Goal: Task Accomplishment & Management: Use online tool/utility

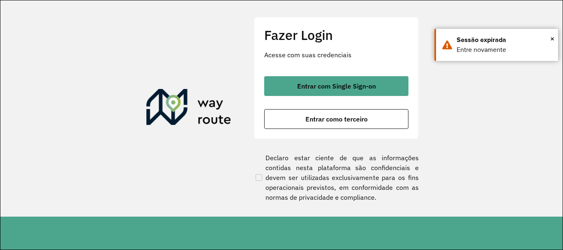
scroll to position [540, 0]
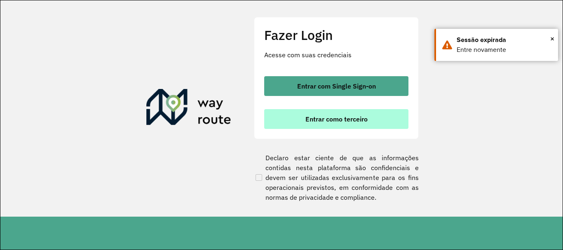
click at [309, 121] on span "Entrar como terceiro" at bounding box center [336, 119] width 62 height 7
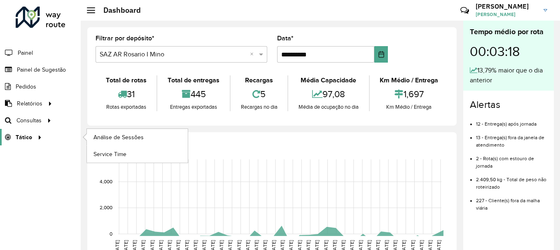
scroll to position [540, 0]
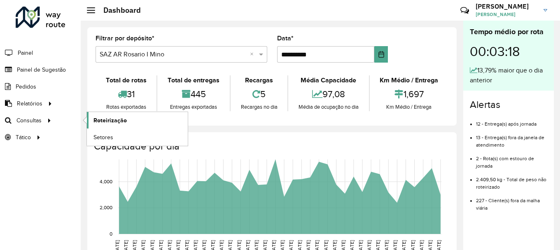
click at [111, 121] on span "Roteirização" at bounding box center [110, 120] width 33 height 9
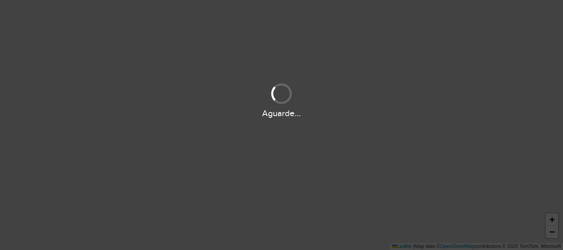
scroll to position [540, 0]
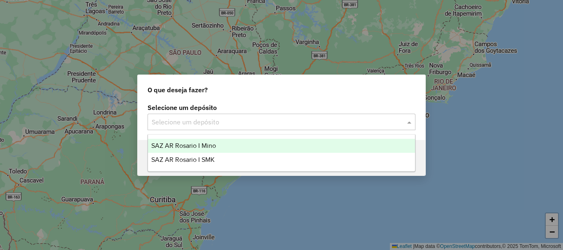
click at [410, 121] on span at bounding box center [410, 122] width 10 height 10
click at [197, 145] on span "SAZ AR Rosario I Mino" at bounding box center [183, 145] width 65 height 7
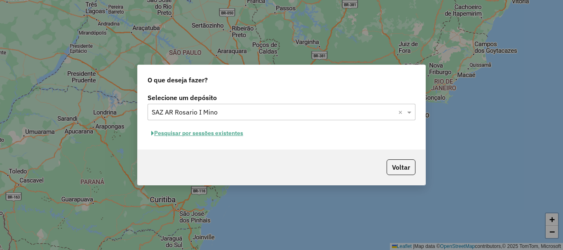
click at [197, 133] on button "Pesquisar por sessões existentes" at bounding box center [197, 133] width 99 height 13
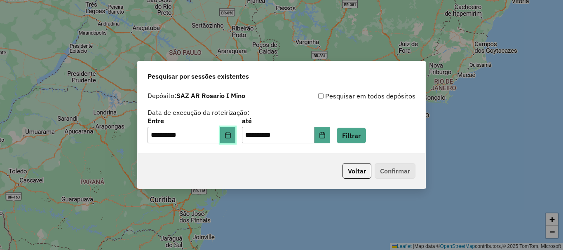
click at [231, 136] on icon "Choose Date" at bounding box center [228, 135] width 7 height 7
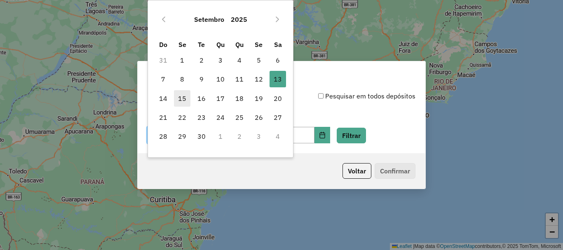
click at [180, 99] on span "15" at bounding box center [182, 98] width 16 height 16
type input "**********"
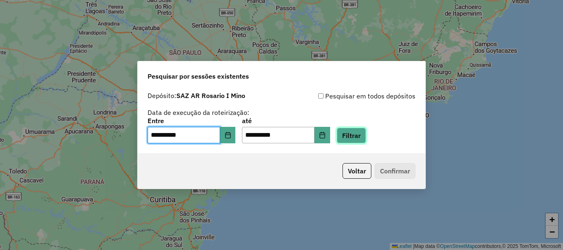
click at [366, 135] on button "Filtrar" at bounding box center [351, 136] width 29 height 16
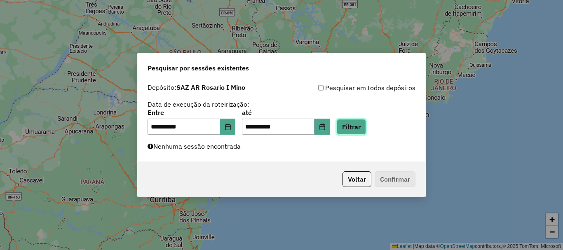
click at [358, 127] on button "Filtrar" at bounding box center [351, 127] width 29 height 16
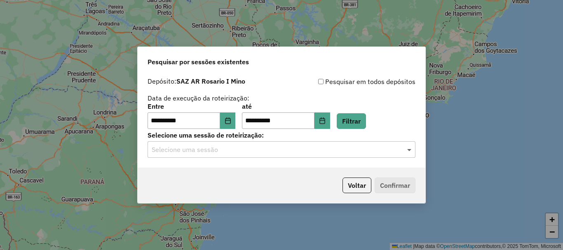
click at [409, 151] on span at bounding box center [410, 150] width 10 height 10
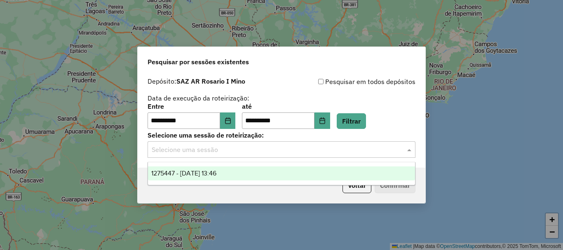
click at [206, 171] on span "1275447 - 15/09/2025 13:46" at bounding box center [183, 173] width 65 height 7
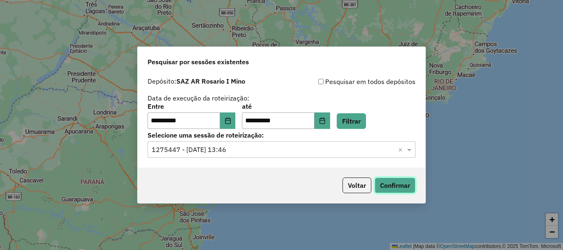
click at [387, 183] on button "Confirmar" at bounding box center [395, 186] width 41 height 16
click at [404, 183] on button "Confirmar" at bounding box center [395, 186] width 41 height 16
click at [404, 187] on button "Confirmar" at bounding box center [395, 186] width 41 height 16
click at [398, 183] on button "Confirmar" at bounding box center [395, 186] width 41 height 16
click at [393, 188] on button "Confirmar" at bounding box center [395, 186] width 41 height 16
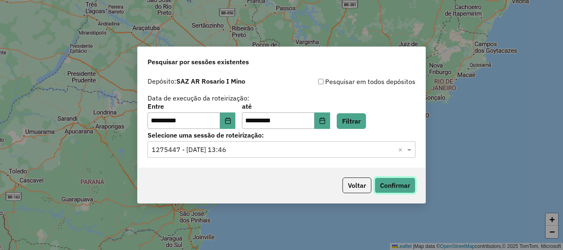
click at [405, 185] on button "Confirmar" at bounding box center [395, 186] width 41 height 16
click at [392, 186] on button "Confirmar" at bounding box center [395, 186] width 41 height 16
click at [388, 180] on button "Confirmar" at bounding box center [395, 186] width 41 height 16
click at [403, 184] on button "Confirmar" at bounding box center [395, 186] width 41 height 16
click at [388, 188] on button "Confirmar" at bounding box center [395, 186] width 41 height 16
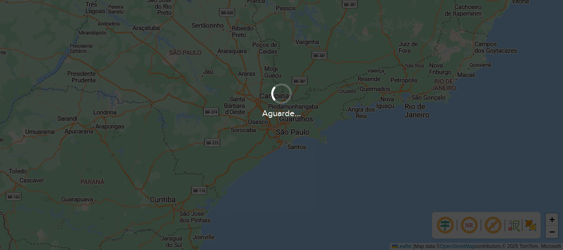
scroll to position [540, 0]
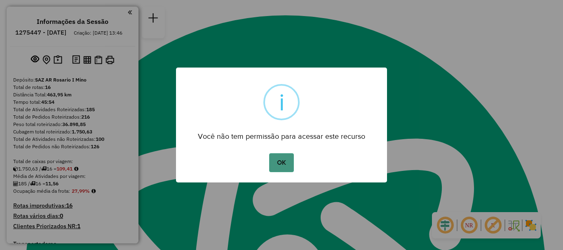
click at [288, 161] on button "OK" at bounding box center [281, 162] width 24 height 19
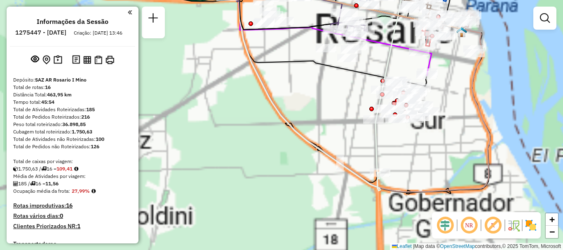
drag, startPoint x: 290, startPoint y: 84, endPoint x: 290, endPoint y: 217, distance: 132.3
click at [290, 217] on div "Janela de atendimento Grade de atendimento Capacidade Transportadoras Veículos …" at bounding box center [281, 125] width 563 height 250
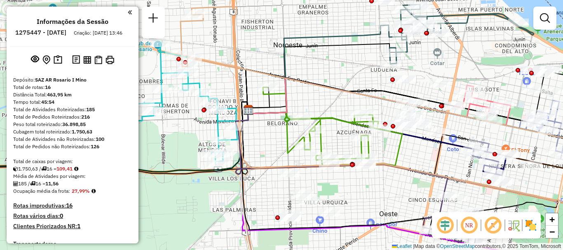
drag, startPoint x: 269, startPoint y: 83, endPoint x: 234, endPoint y: 50, distance: 48.1
click at [237, 51] on icon at bounding box center [389, 85] width 417 height 143
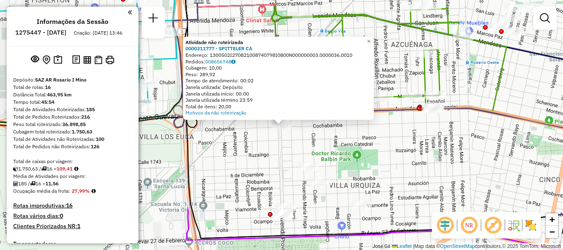
click at [268, 148] on div "Atividade não roteirizada 0000311777 - SPITTELER CA Endereço: 1300502I270821008…" at bounding box center [281, 125] width 563 height 250
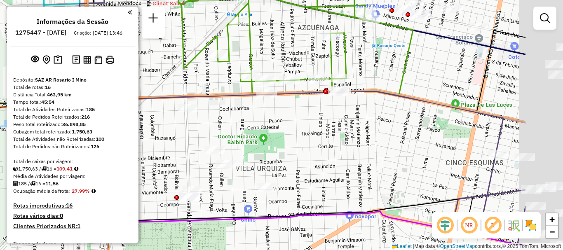
drag, startPoint x: 436, startPoint y: 145, endPoint x: 286, endPoint y: 114, distance: 153.5
click at [286, 114] on div "Janela de atendimento Grade de atendimento Capacidade Transportadoras Veículos …" at bounding box center [281, 125] width 563 height 250
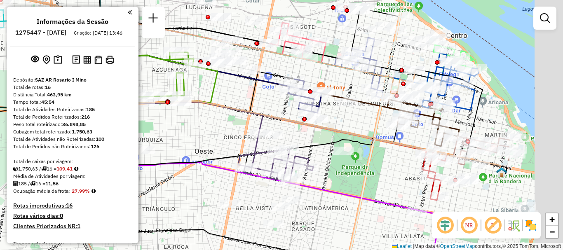
drag, startPoint x: 307, startPoint y: 130, endPoint x: 209, endPoint y: 124, distance: 98.6
click at [209, 124] on div "Janela de atendimento Grade de atendimento Capacidade Transportadoras Veículos …" at bounding box center [281, 125] width 563 height 250
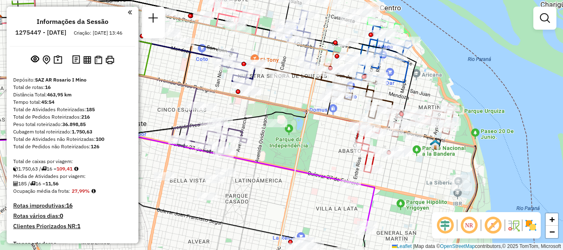
drag, startPoint x: 303, startPoint y: 139, endPoint x: 237, endPoint y: 111, distance: 71.9
click at [237, 111] on div "Janela de atendimento Grade de atendimento Capacidade Transportadoras Veículos …" at bounding box center [281, 125] width 563 height 250
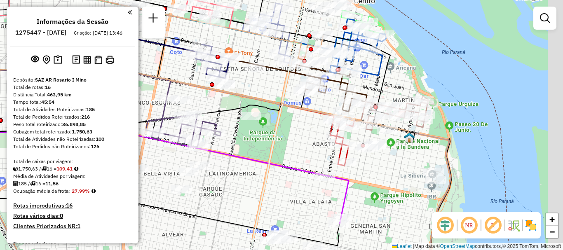
drag, startPoint x: 326, startPoint y: 150, endPoint x: 256, endPoint y: 140, distance: 71.2
click at [256, 140] on div "Janela de atendimento Grade de atendimento Capacidade Transportadoras Veículos …" at bounding box center [281, 125] width 563 height 250
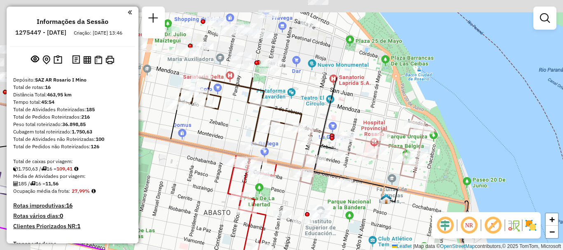
drag, startPoint x: 389, startPoint y: 223, endPoint x: 394, endPoint y: 237, distance: 14.2
click at [394, 237] on div "Janela de atendimento Grade de atendimento Capacidade Transportadoras Veículos …" at bounding box center [281, 125] width 563 height 250
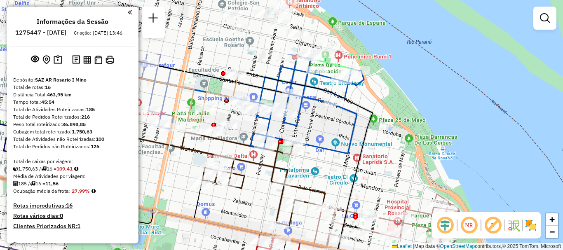
drag, startPoint x: 355, startPoint y: 139, endPoint x: 372, endPoint y: 200, distance: 63.3
click at [372, 200] on div "Janela de atendimento Grade de atendimento Capacidade Transportadoras Veículos …" at bounding box center [281, 125] width 563 height 250
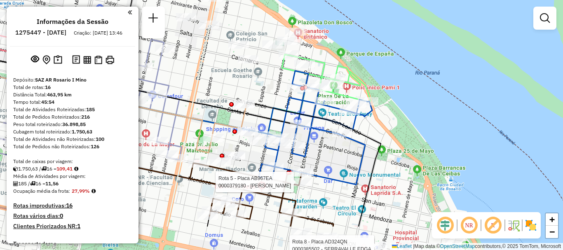
drag, startPoint x: 253, startPoint y: 176, endPoint x: 264, endPoint y: 116, distance: 61.3
click at [263, 121] on icon at bounding box center [114, 101] width 324 height 69
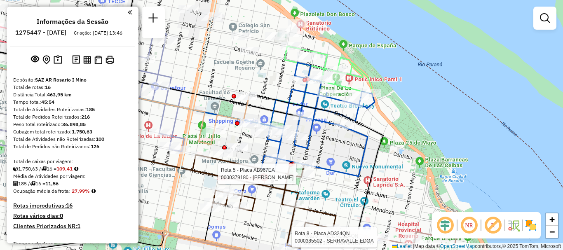
drag, startPoint x: 291, startPoint y: 129, endPoint x: 298, endPoint y: 123, distance: 8.5
click at [297, 124] on icon at bounding box center [121, 161] width 355 height 87
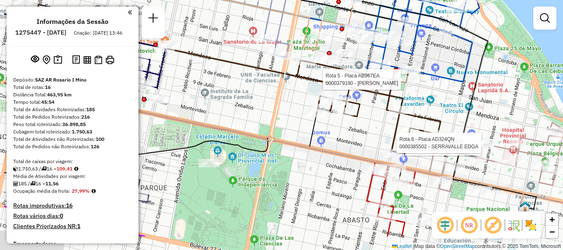
drag, startPoint x: 263, startPoint y: 116, endPoint x: 350, endPoint y: 104, distance: 87.8
click at [314, 92] on icon at bounding box center [282, 87] width 64 height 300
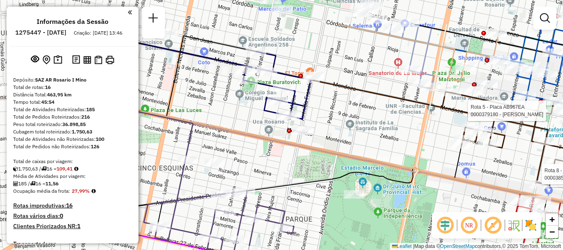
drag, startPoint x: 266, startPoint y: 101, endPoint x: 302, endPoint y: 154, distance: 63.7
click at [302, 153] on icon at bounding box center [341, 167] width 658 height 143
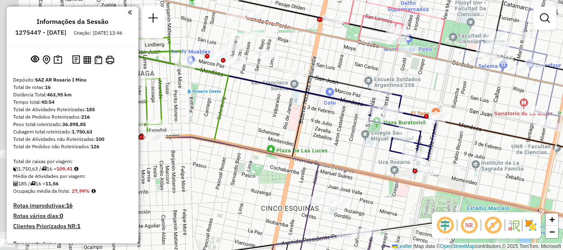
drag, startPoint x: 188, startPoint y: 123, endPoint x: 355, endPoint y: 145, distance: 168.8
click at [355, 145] on icon at bounding box center [223, 116] width 318 height 81
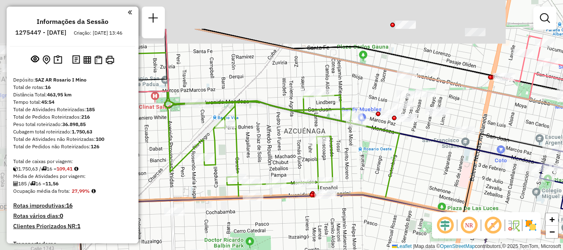
drag, startPoint x: 278, startPoint y: 113, endPoint x: 356, endPoint y: 134, distance: 80.9
click at [356, 134] on div "Rota 8 - Placa AD324QN 0000818310 - TORNATORE FR Rota 8 - Placa AD324QN 0000385…" at bounding box center [281, 125] width 563 height 250
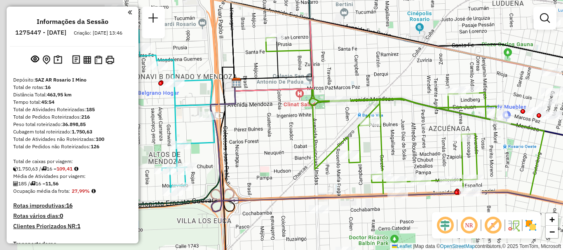
drag, startPoint x: 229, startPoint y: 129, endPoint x: 343, endPoint y: 130, distance: 114.2
click at [343, 130] on div "Rota 8 - Placa AD324QN 0000818310 - TORNATORE FR Rota 8 - Placa AD324QN 0000385…" at bounding box center [281, 125] width 563 height 250
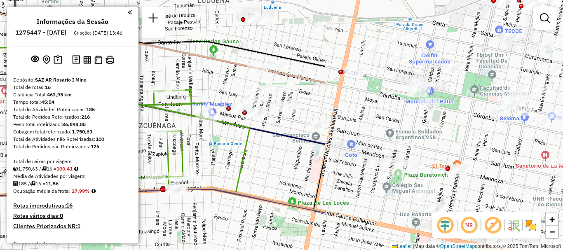
drag, startPoint x: 330, startPoint y: 131, endPoint x: 33, endPoint y: 127, distance: 297.2
click at [33, 127] on hb-router-mapa "Informações da Sessão 1275447 - 15/09/2025 Criação: 13/09/2025 13:46 Depósito: …" at bounding box center [281, 125] width 563 height 250
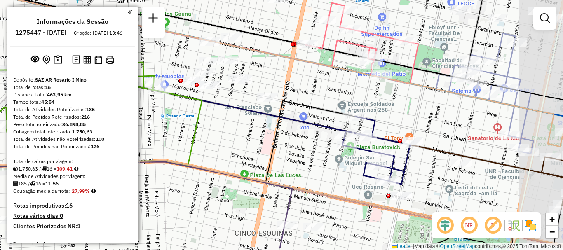
drag, startPoint x: 354, startPoint y: 161, endPoint x: 262, endPoint y: 123, distance: 99.6
click at [273, 130] on div "Rota 8 - Placa AD324QN 0000818310 - TORNATORE FR Rota 8 - Placa AD324QN 0000385…" at bounding box center [281, 125] width 563 height 250
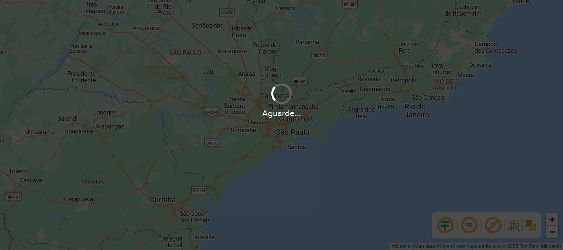
scroll to position [540, 0]
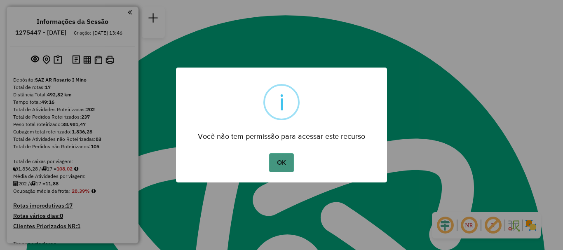
click at [281, 160] on button "OK" at bounding box center [281, 162] width 24 height 19
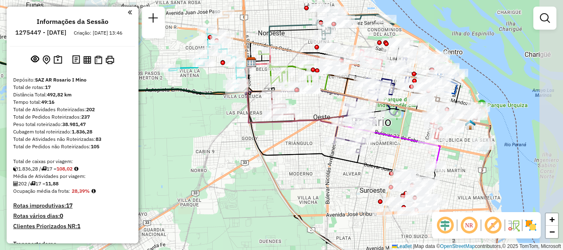
drag, startPoint x: 258, startPoint y: 97, endPoint x: 232, endPoint y: 117, distance: 33.0
click at [232, 117] on div "Janela de atendimento Grade de atendimento Capacidade Transportadoras Veículos …" at bounding box center [281, 125] width 563 height 250
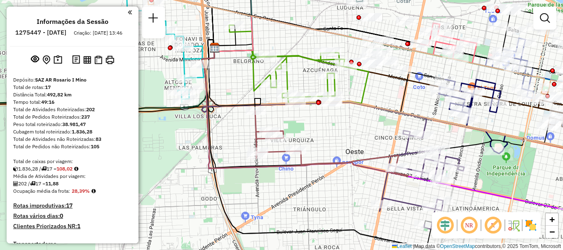
drag, startPoint x: 271, startPoint y: 111, endPoint x: 275, endPoint y: 117, distance: 6.5
click at [275, 117] on div "Janela de atendimento Grade de atendimento Capacidade Transportadoras Veículos …" at bounding box center [281, 125] width 563 height 250
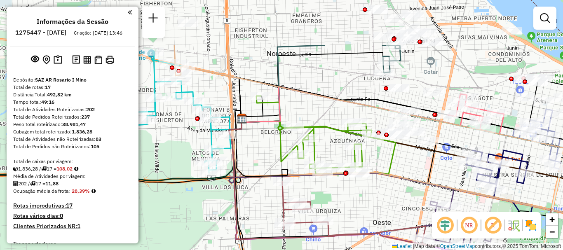
click at [208, 181] on icon at bounding box center [106, 150] width 271 height 62
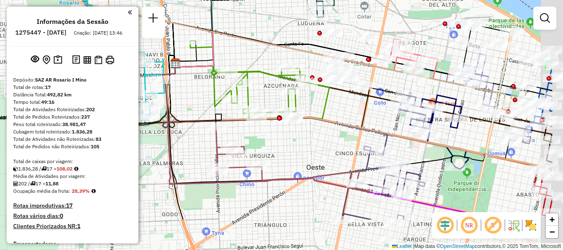
drag, startPoint x: 237, startPoint y: 137, endPoint x: 180, endPoint y: 98, distance: 69.4
click at [180, 98] on div "Janela de atendimento Grade de atendimento Capacidade Transportadoras Veículos …" at bounding box center [281, 125] width 563 height 250
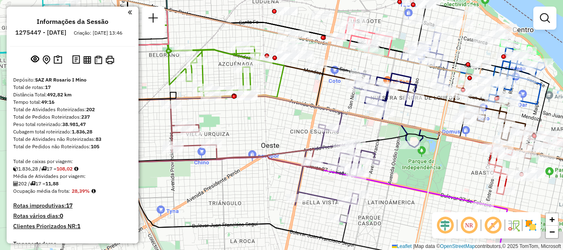
drag, startPoint x: 312, startPoint y: 145, endPoint x: 249, endPoint y: 110, distance: 71.9
click at [249, 110] on div "Janela de atendimento Grade de atendimento Capacidade Transportadoras Veículos …" at bounding box center [281, 125] width 563 height 250
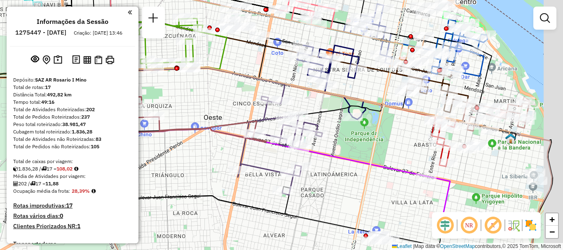
drag, startPoint x: 286, startPoint y: 106, endPoint x: 200, endPoint y: 83, distance: 88.6
click at [200, 83] on div "Janela de atendimento Grade de atendimento Capacidade Transportadoras Veículos …" at bounding box center [281, 125] width 563 height 250
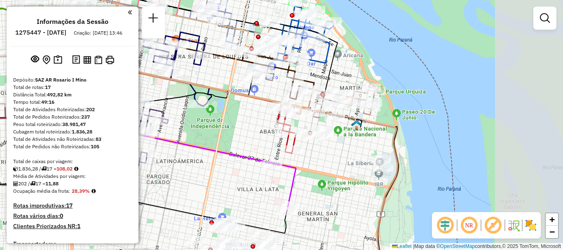
drag, startPoint x: 337, startPoint y: 127, endPoint x: 237, endPoint y: 124, distance: 100.2
click at [237, 124] on div "Janela de atendimento Grade de atendimento Capacidade Transportadoras Veículos …" at bounding box center [281, 125] width 563 height 250
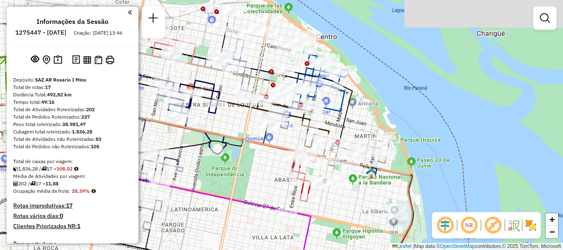
drag, startPoint x: 372, startPoint y: 176, endPoint x: 376, endPoint y: 186, distance: 11.5
click at [376, 179] on img at bounding box center [371, 173] width 11 height 11
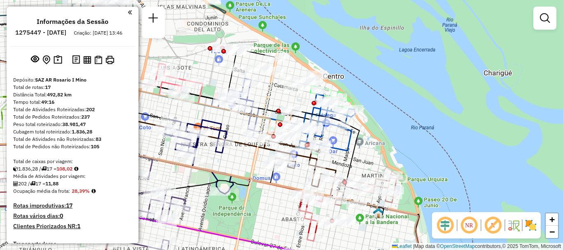
drag, startPoint x: 340, startPoint y: 140, endPoint x: 343, endPoint y: 164, distance: 24.1
click at [343, 164] on div "Janela de atendimento Grade de atendimento Capacidade Transportadoras Veículos …" at bounding box center [281, 125] width 563 height 250
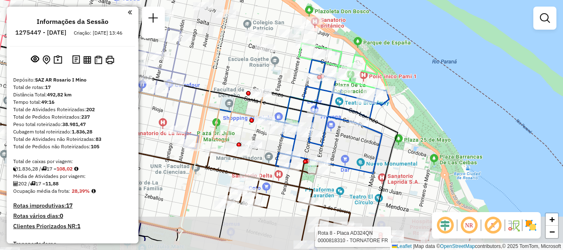
drag, startPoint x: 296, startPoint y: 113, endPoint x: 297, endPoint y: 62, distance: 50.3
click at [297, 68] on div "Rota 8 - Placa AD324QN 0000818310 - TORNATORE FR Janela de atendimento Grade de…" at bounding box center [281, 125] width 563 height 250
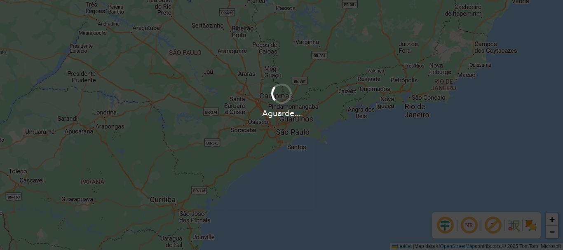
scroll to position [540, 0]
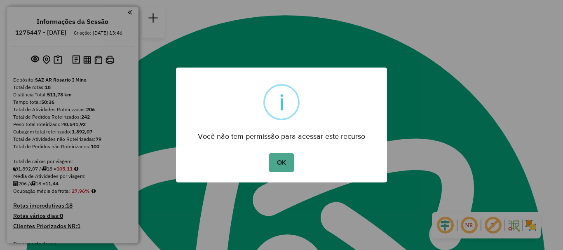
drag, startPoint x: 277, startPoint y: 164, endPoint x: 273, endPoint y: 173, distance: 10.0
click at [277, 164] on button "OK" at bounding box center [281, 162] width 24 height 19
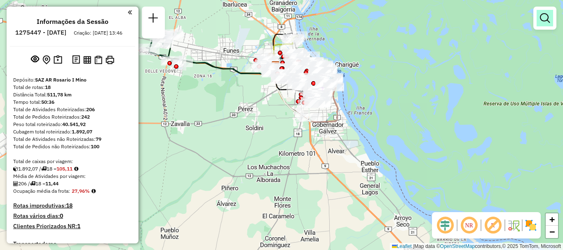
click at [542, 16] on em at bounding box center [545, 18] width 10 height 10
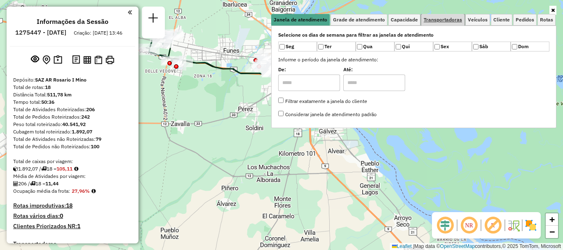
click at [446, 21] on span "Transportadoras" at bounding box center [443, 19] width 38 height 5
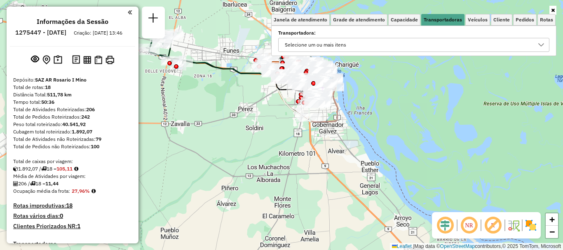
click at [540, 45] on icon at bounding box center [541, 44] width 6 height 3
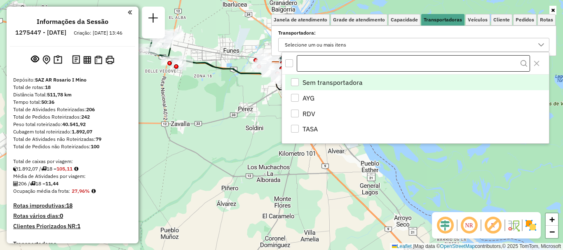
scroll to position [5, 28]
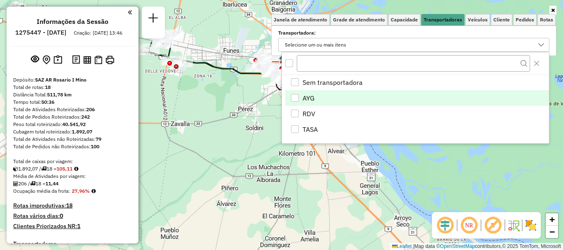
click at [292, 98] on div "AYG" at bounding box center [295, 98] width 8 height 8
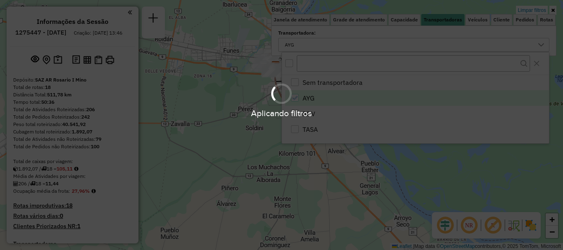
click at [421, 171] on hb-app "Aplicando filtros Pop-up bloqueado! Seu navegador bloqueou automáticamente a ab…" at bounding box center [281, 125] width 563 height 250
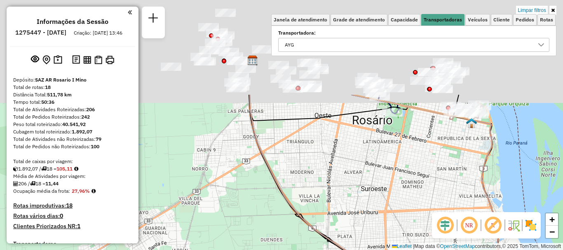
drag, startPoint x: 261, startPoint y: 163, endPoint x: 266, endPoint y: 212, distance: 48.9
click at [266, 212] on div "Limpar filtros Janela de atendimento Grade de atendimento Capacidade Transporta…" at bounding box center [281, 125] width 563 height 250
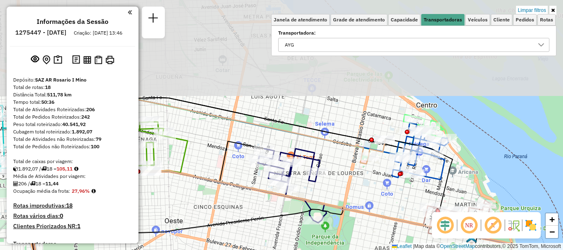
drag, startPoint x: 471, startPoint y: 151, endPoint x: 452, endPoint y: 255, distance: 105.5
click at [452, 250] on html "Aplicando filtros Pop-up bloqueado! Seu navegador bloqueou automáticamente a ab…" at bounding box center [281, 125] width 563 height 250
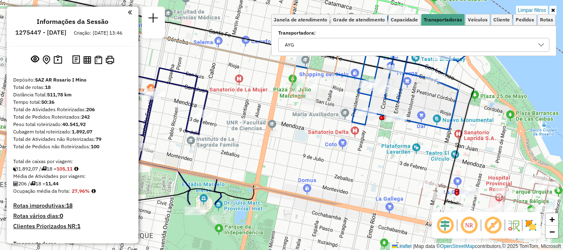
drag, startPoint x: 424, startPoint y: 178, endPoint x: 427, endPoint y: 96, distance: 81.6
click at [422, 104] on div "Limpar filtros Janela de atendimento Grade de atendimento Capacidade Transporta…" at bounding box center [281, 125] width 563 height 250
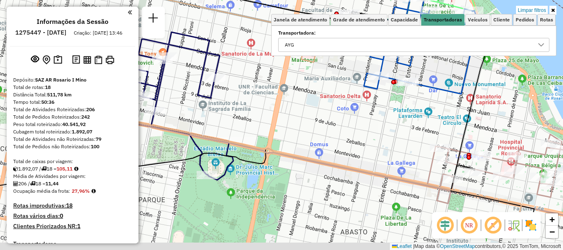
drag, startPoint x: 426, startPoint y: 158, endPoint x: 447, endPoint y: 101, distance: 60.8
click at [445, 106] on div "Limpar filtros Janela de atendimento Grade de atendimento Capacidade Transporta…" at bounding box center [281, 125] width 563 height 250
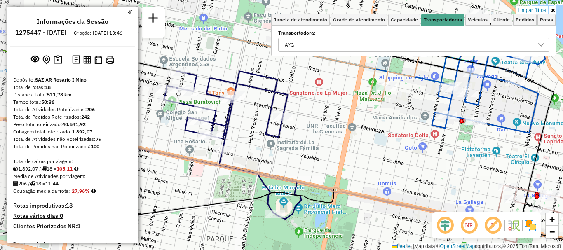
drag, startPoint x: 414, startPoint y: 142, endPoint x: 474, endPoint y: 203, distance: 85.4
click at [474, 203] on div "Limpar filtros Janela de atendimento Grade de atendimento Capacidade Transporta…" at bounding box center [281, 125] width 563 height 250
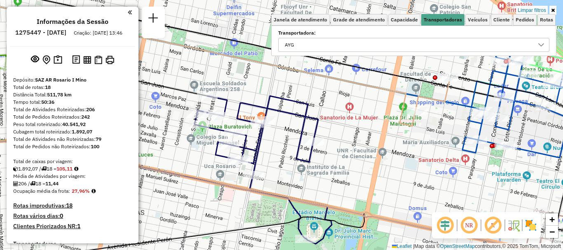
click at [457, 195] on div "Limpar filtros Janela de atendimento Grade de atendimento Capacidade Transporta…" at bounding box center [281, 125] width 563 height 250
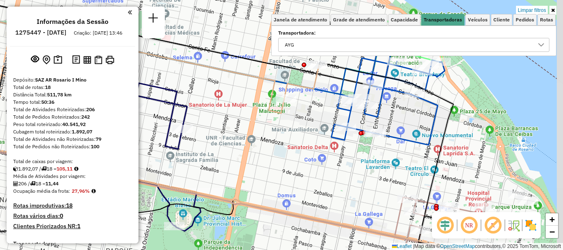
drag, startPoint x: 429, startPoint y: 211, endPoint x: 287, endPoint y: 187, distance: 144.2
click at [297, 198] on div "Limpar filtros Janela de atendimento Grade de atendimento Capacidade Transporta…" at bounding box center [281, 125] width 563 height 250
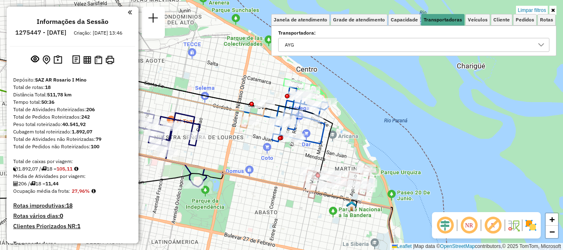
drag, startPoint x: 285, startPoint y: 180, endPoint x: 267, endPoint y: 170, distance: 20.1
click at [267, 170] on div "Limpar filtros Janela de atendimento Grade de atendimento Capacidade Transporta…" at bounding box center [281, 125] width 563 height 250
click at [538, 45] on icon at bounding box center [541, 45] width 7 height 7
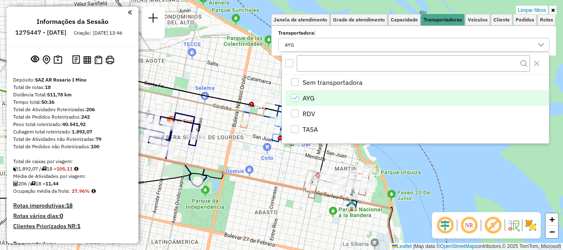
click at [297, 96] on icon "AYG" at bounding box center [295, 98] width 6 height 6
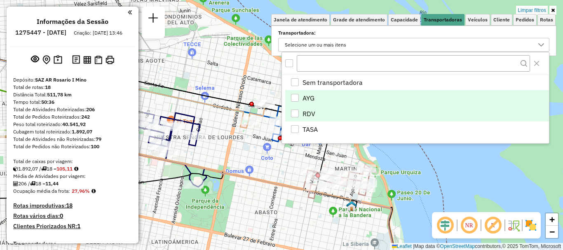
click at [295, 110] on div "RDV" at bounding box center [295, 114] width 8 height 8
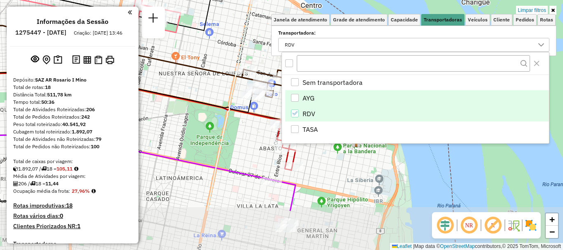
drag, startPoint x: 410, startPoint y: 213, endPoint x: 415, endPoint y: 150, distance: 64.0
click at [415, 150] on div "Limpar filtros Janela de atendimento Grade de atendimento Capacidade Transporta…" at bounding box center [281, 125] width 563 height 250
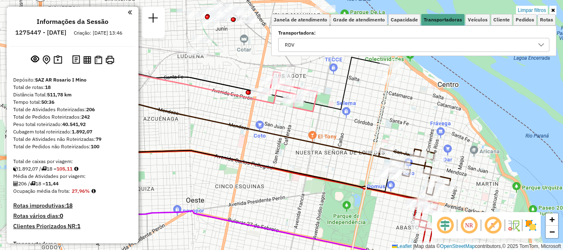
drag, startPoint x: 359, startPoint y: 187, endPoint x: 495, endPoint y: 266, distance: 158.1
click at [495, 250] on html "Aplicando filtros Pop-up bloqueado! Seu navegador bloqueou automáticamente a ab…" at bounding box center [281, 125] width 563 height 250
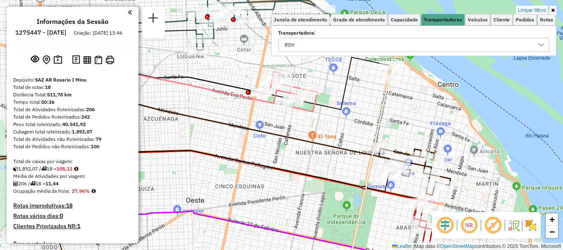
click at [539, 47] on icon at bounding box center [541, 45] width 7 height 7
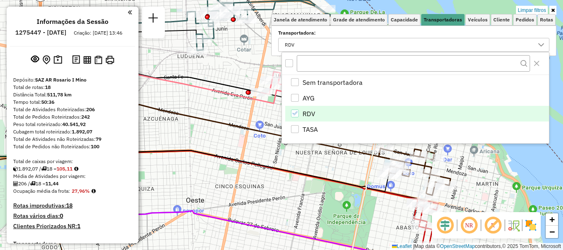
click at [292, 113] on icon "RDV" at bounding box center [295, 113] width 6 height 6
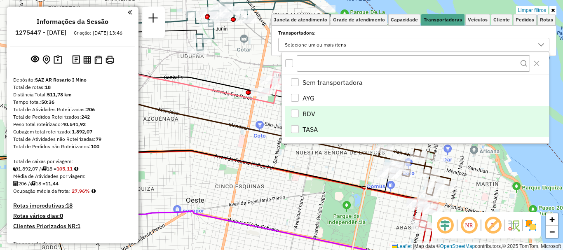
click at [292, 128] on div "TASA" at bounding box center [295, 129] width 8 height 8
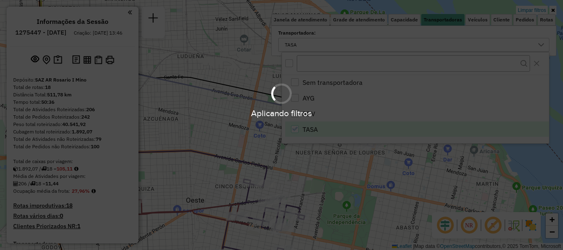
click at [286, 164] on div "Aplicando filtros" at bounding box center [281, 125] width 563 height 250
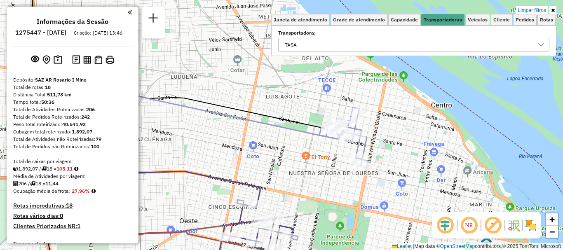
drag, startPoint x: 289, startPoint y: 159, endPoint x: 277, endPoint y: 191, distance: 33.5
click at [277, 191] on div "Limpar filtros Janela de atendimento Grade de atendimento Capacidade Transporta…" at bounding box center [281, 125] width 563 height 250
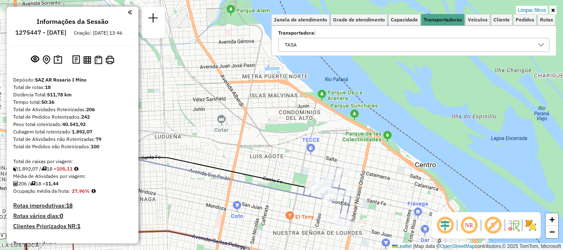
drag, startPoint x: 285, startPoint y: 170, endPoint x: 279, endPoint y: 219, distance: 49.9
click at [278, 220] on div "Limpar filtros Janela de atendimento Grade de atendimento Capacidade Transporta…" at bounding box center [281, 125] width 563 height 250
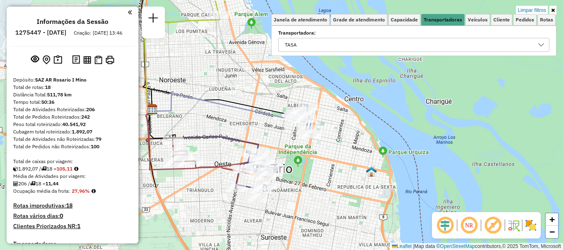
drag, startPoint x: 277, startPoint y: 113, endPoint x: 279, endPoint y: 95, distance: 18.2
click at [277, 103] on icon at bounding box center [222, 102] width 143 height 27
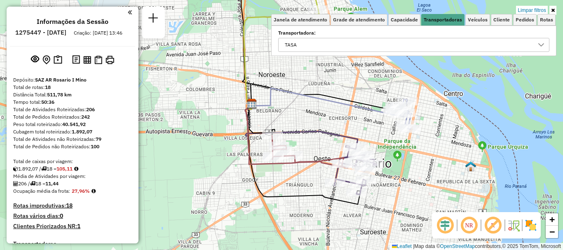
drag, startPoint x: 231, startPoint y: 159, endPoint x: 302, endPoint y: 160, distance: 70.9
click at [302, 160] on icon at bounding box center [308, 150] width 72 height 28
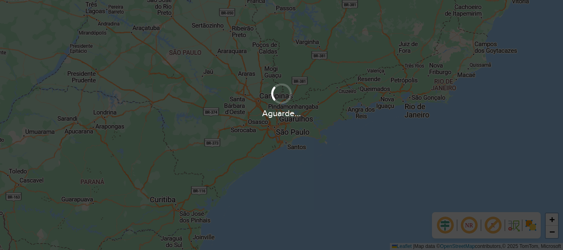
scroll to position [540, 0]
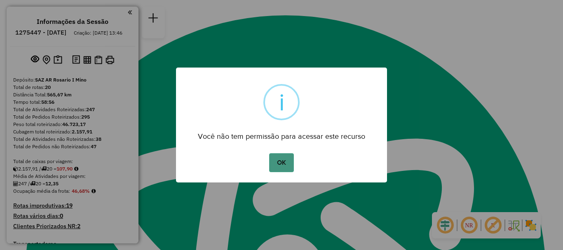
click at [290, 162] on button "OK" at bounding box center [281, 162] width 24 height 19
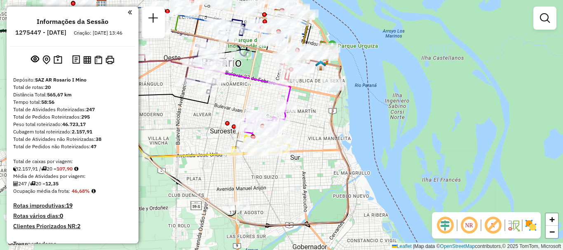
drag, startPoint x: 308, startPoint y: 124, endPoint x: 312, endPoint y: 172, distance: 48.8
click at [312, 172] on div "Janela de atendimento Grade de atendimento Capacidade Transportadoras Veículos …" at bounding box center [281, 125] width 563 height 250
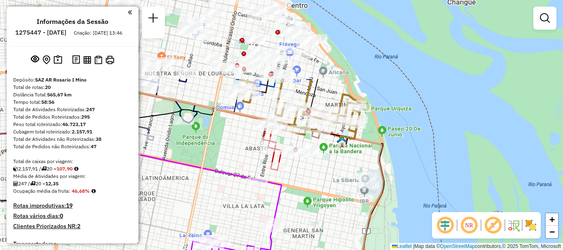
drag, startPoint x: 315, startPoint y: 87, endPoint x: 329, endPoint y: 191, distance: 105.2
click at [329, 191] on div "Janela de atendimento Grade de atendimento Capacidade Transportadoras Veículos …" at bounding box center [281, 125] width 563 height 250
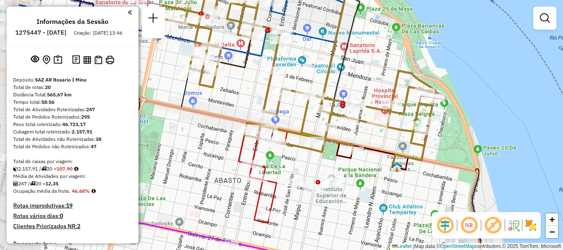
drag, startPoint x: 299, startPoint y: 139, endPoint x: 375, endPoint y: 130, distance: 76.0
click at [375, 129] on div at bounding box center [377, 124] width 21 height 8
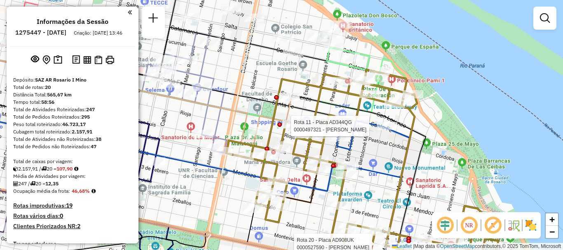
select select "**********"
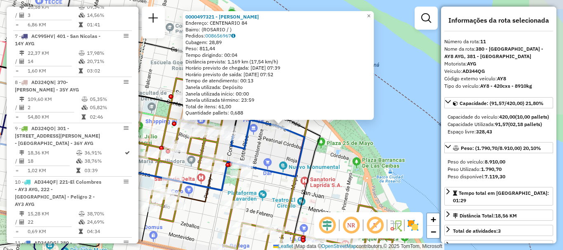
scroll to position [770, 0]
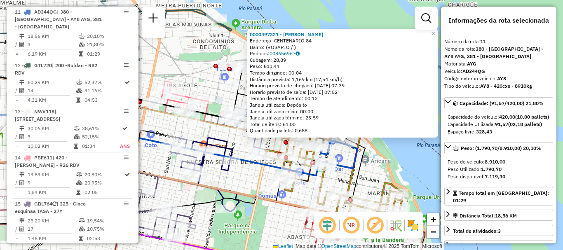
click at [389, 169] on div "0000497321 - [PERSON_NAME]: CENTENARIO 84 Bairro: ([GEOGRAPHIC_DATA] / ) Pedido…" at bounding box center [281, 125] width 563 height 250
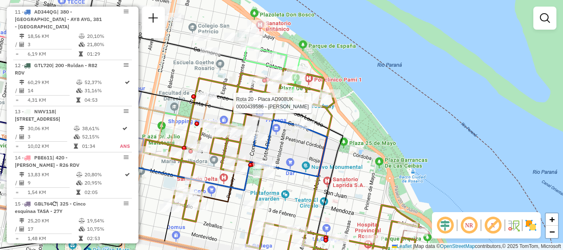
select select "**********"
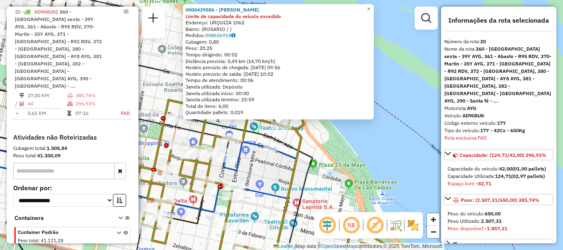
scroll to position [82, 0]
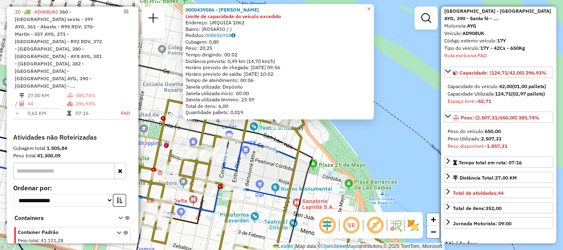
click at [393, 168] on div "0000439586 - PEREDA FELIPE Limite de capacidade do veículo excedido Endereço: U…" at bounding box center [281, 125] width 563 height 250
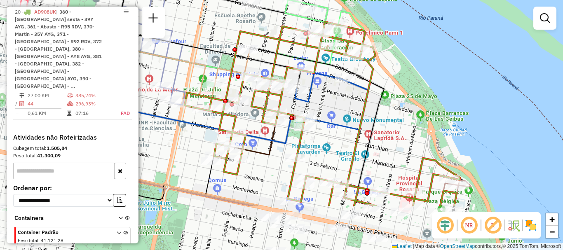
drag, startPoint x: 396, startPoint y: 129, endPoint x: 484, endPoint y: 80, distance: 101.3
click at [483, 68] on div "Janela de atendimento Grade de atendimento Capacidade Transportadoras Veículos …" at bounding box center [281, 125] width 563 height 250
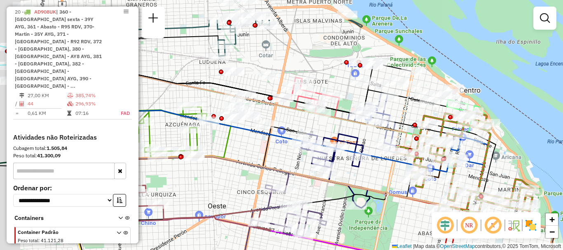
drag, startPoint x: 336, startPoint y: 152, endPoint x: 388, endPoint y: 197, distance: 69.5
click at [388, 197] on icon at bounding box center [288, 124] width 451 height 208
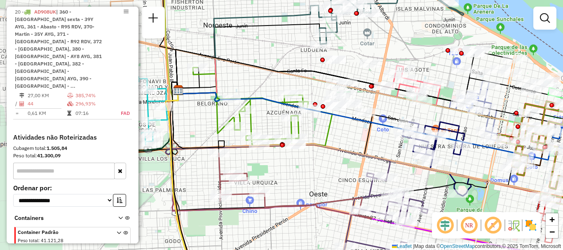
drag, startPoint x: 281, startPoint y: 150, endPoint x: 345, endPoint y: 136, distance: 65.0
click at [345, 136] on div "Janela de atendimento Grade de atendimento Capacidade Transportadoras Veículos …" at bounding box center [281, 125] width 563 height 250
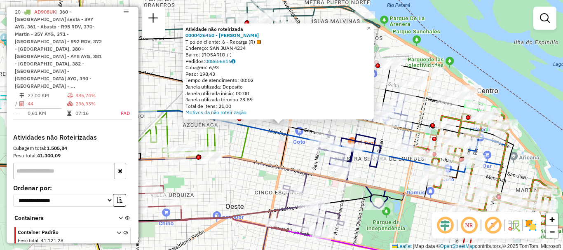
click at [305, 144] on div "Atividade não roteirizada 0000426450 - WENG SULAN Tipo de cliente: 6 - Recarga …" at bounding box center [281, 125] width 563 height 250
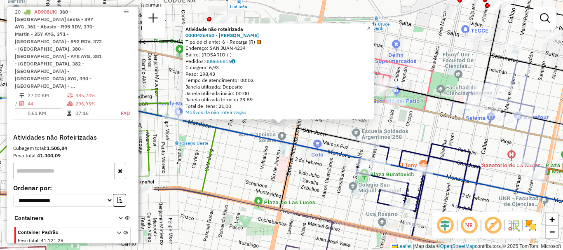
click at [307, 148] on icon at bounding box center [281, 149] width 675 height 128
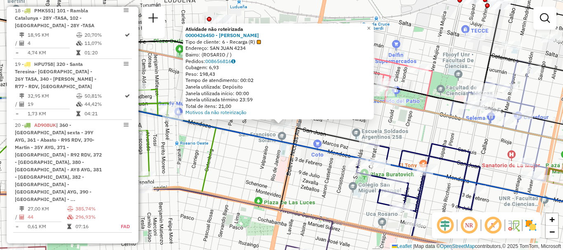
select select "**********"
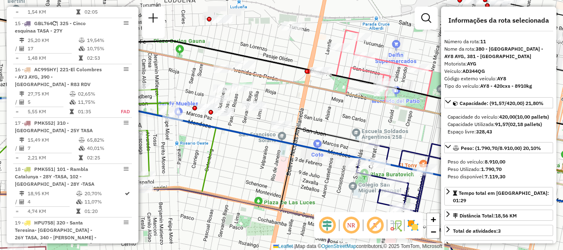
scroll to position [770, 0]
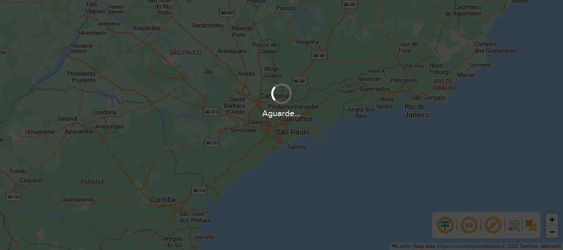
scroll to position [540, 0]
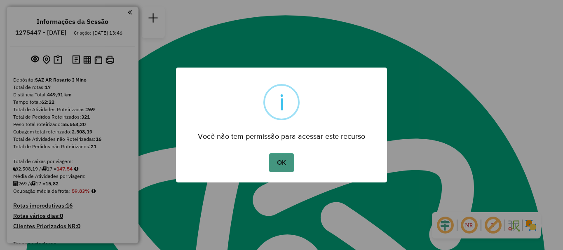
click at [285, 158] on button "OK" at bounding box center [281, 162] width 24 height 19
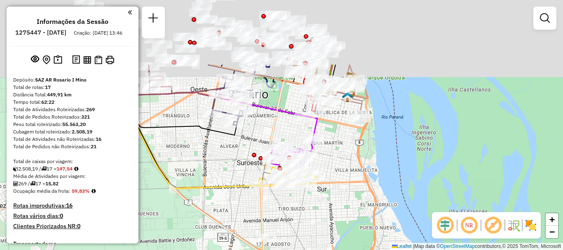
drag, startPoint x: 335, startPoint y: 92, endPoint x: 341, endPoint y: 178, distance: 86.4
click at [341, 178] on div "Janela de atendimento Grade de atendimento Capacidade Transportadoras Veículos …" at bounding box center [281, 125] width 563 height 250
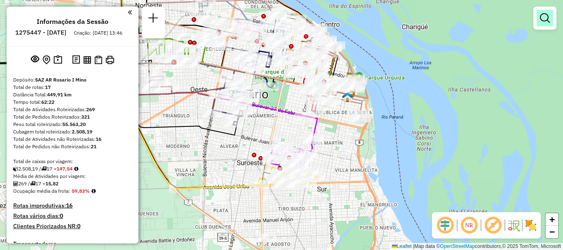
click at [549, 15] on em at bounding box center [545, 18] width 10 height 10
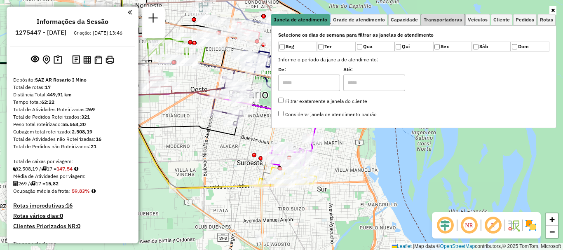
click at [436, 17] on span "Transportadoras" at bounding box center [443, 19] width 38 height 5
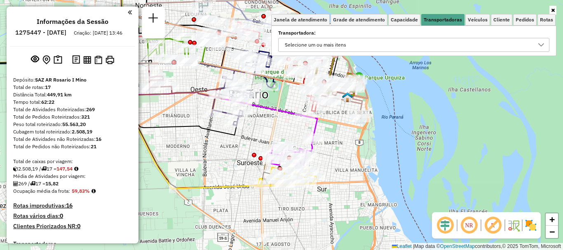
click at [539, 45] on icon at bounding box center [541, 45] width 7 height 7
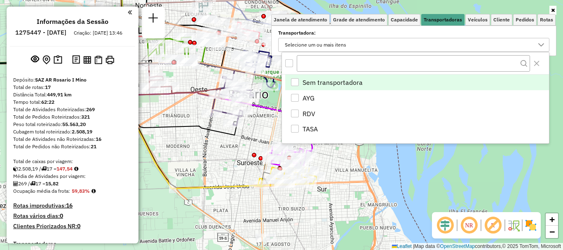
scroll to position [5, 28]
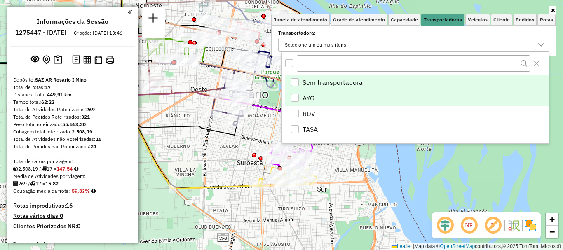
click at [295, 98] on div "AYG" at bounding box center [295, 98] width 8 height 8
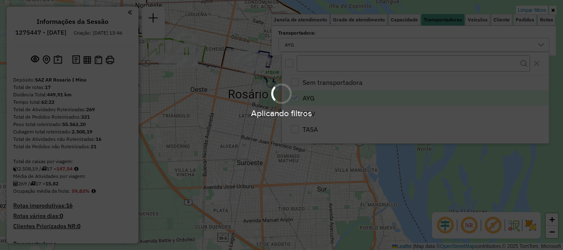
click at [405, 169] on div "Aplicando filtros" at bounding box center [281, 125] width 563 height 250
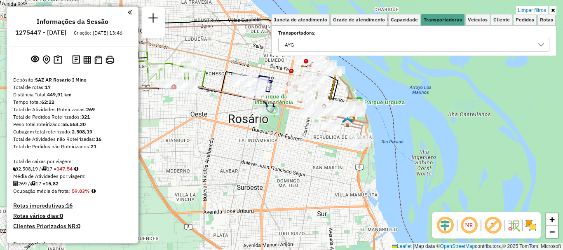
drag, startPoint x: 324, startPoint y: 156, endPoint x: 328, endPoint y: 202, distance: 46.3
click at [328, 202] on div "Limpar filtros Janela de atendimento Grade de atendimento Capacidade Transporta…" at bounding box center [281, 125] width 563 height 250
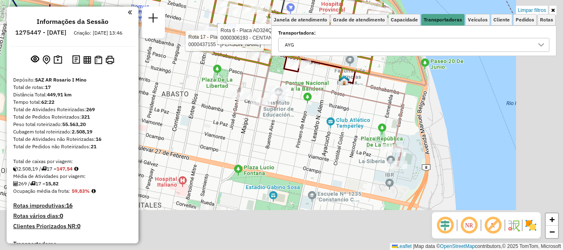
drag, startPoint x: 424, startPoint y: 199, endPoint x: 347, endPoint y: 100, distance: 124.6
click at [357, 116] on div "Rota 17 - Placa AD908UK 0000437155 - MATIAS LUIS GALLO Rota 6 - Placa AD324QN 0…" at bounding box center [281, 125] width 563 height 250
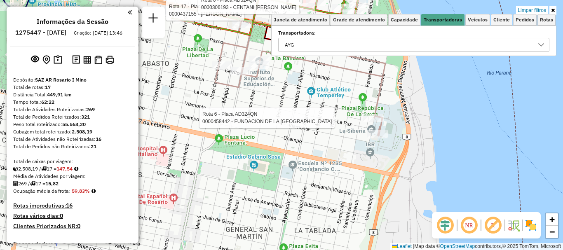
select select "**********"
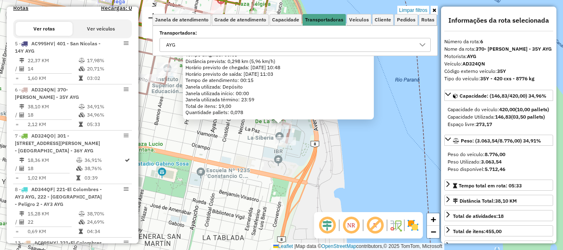
scroll to position [340, 0]
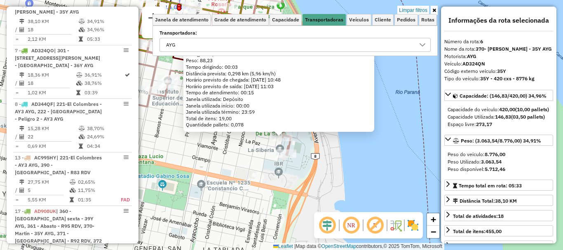
drag, startPoint x: 366, startPoint y: 160, endPoint x: 366, endPoint y: 172, distance: 12.4
click at [366, 172] on div "0000458442 - FUNDACION DE LA UNIVERSIDAD NACIONAL DE ROSAR Pedidos: 008656932 C…" at bounding box center [281, 125] width 563 height 250
click at [346, 176] on div "0000458442 - FUNDACION DE LA UNIVERSIDAD NACIONAL DE ROSAR Pedidos: 008656932 C…" at bounding box center [281, 125] width 563 height 250
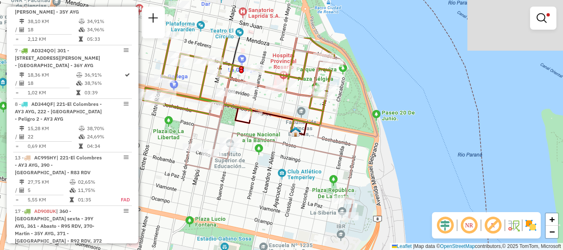
drag, startPoint x: 273, startPoint y: 153, endPoint x: 279, endPoint y: 156, distance: 6.3
click at [279, 156] on div "Limpar filtros Janela de atendimento Grade de atendimento Capacidade Transporta…" at bounding box center [281, 125] width 563 height 250
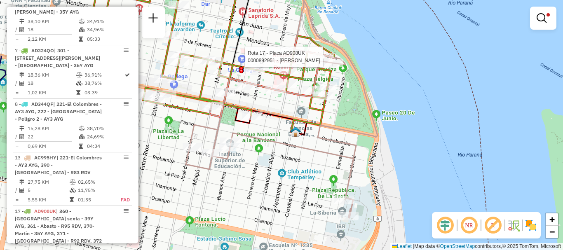
select select "**********"
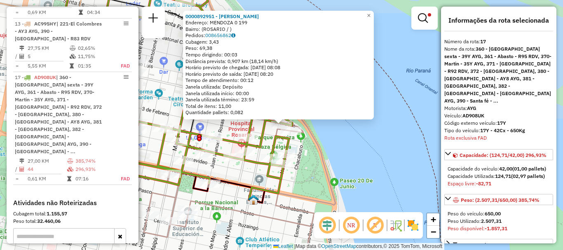
scroll to position [546, 0]
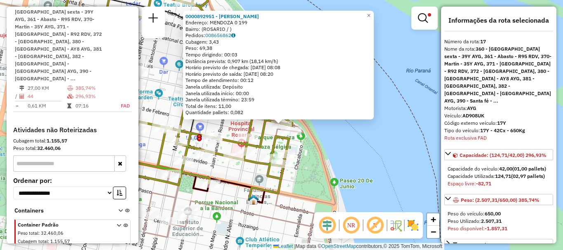
click at [353, 160] on div "0000892951 - ARIAS ALBERTO Endereço: MENDOZA 0 199 Bairro: (ROSARIO / ) Pedidos…" at bounding box center [281, 125] width 563 height 250
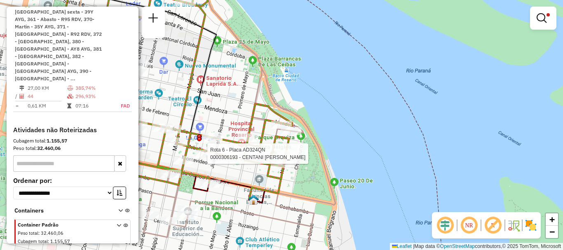
select select "**********"
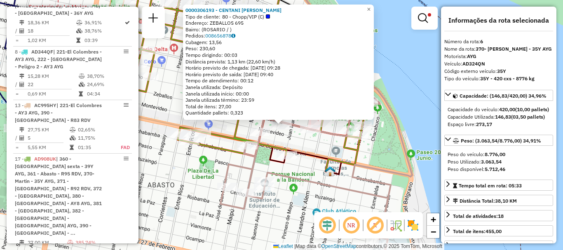
scroll to position [340, 0]
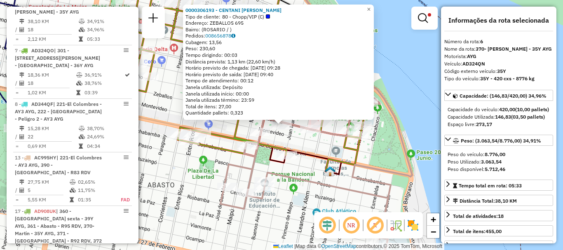
click at [204, 158] on div "0000306193 - CENTANI HUGO Tipo de cliente: 80 - Chopp/VIP (C) Endereço: ZEBALLO…" at bounding box center [281, 125] width 563 height 250
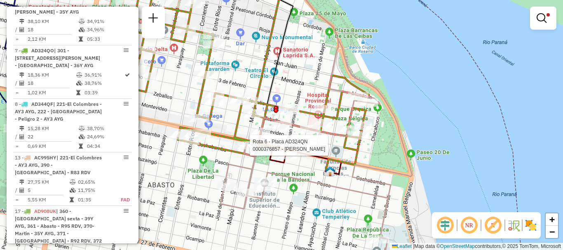
select select "**********"
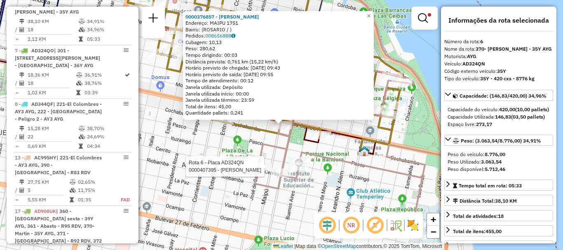
click at [298, 171] on div at bounding box center [298, 166] width 21 height 8
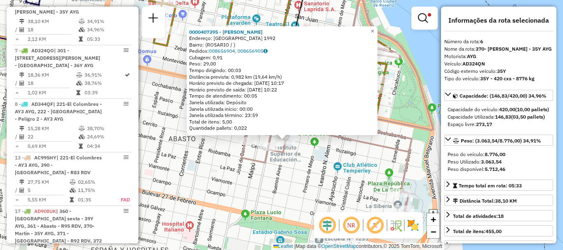
drag, startPoint x: 310, startPoint y: 159, endPoint x: 323, endPoint y: 240, distance: 82.1
click at [323, 240] on div "0000407395 - GONZALEZ RICARDO ANDRES Endereço: BUENOS AIRES 1992 Bairro: (ROSAR…" at bounding box center [281, 125] width 563 height 250
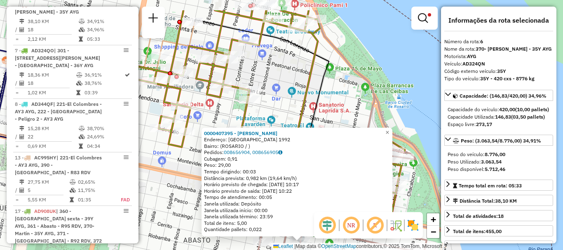
drag, startPoint x: 326, startPoint y: 89, endPoint x: 335, endPoint y: 138, distance: 50.8
click at [335, 138] on div "0000407395 - GONZALEZ RICARDO ANDRES Endereço: BUENOS AIRES 1992 Bairro: (ROSAR…" at bounding box center [281, 125] width 563 height 250
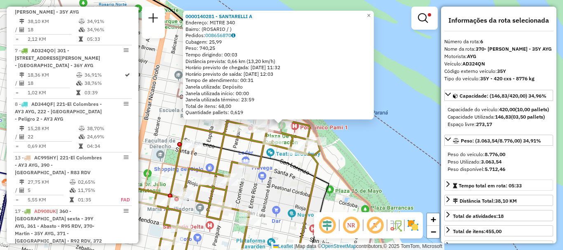
scroll to position [41, 0]
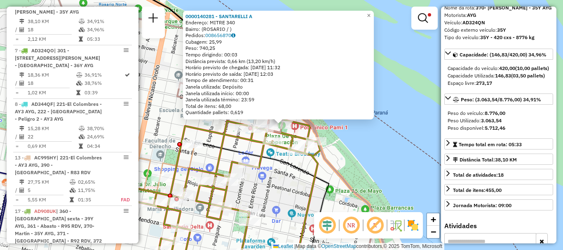
click at [406, 185] on div "0000140281 - SANTARELLI A Endereço: MITRE 340 Bairro: (ROSARIO / ) Pedidos: 008…" at bounding box center [281, 125] width 563 height 250
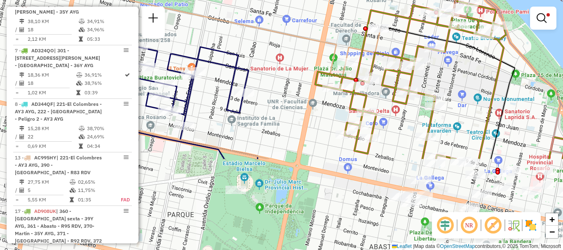
drag, startPoint x: 312, startPoint y: 203, endPoint x: 498, endPoint y: 87, distance: 219.0
click at [498, 87] on icon at bounding box center [452, 80] width 275 height 158
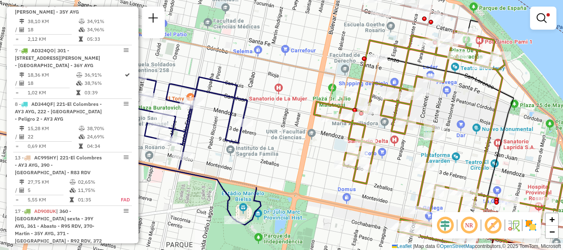
drag, startPoint x: 427, startPoint y: 121, endPoint x: 426, endPoint y: 151, distance: 30.1
click at [426, 151] on icon at bounding box center [451, 140] width 275 height 218
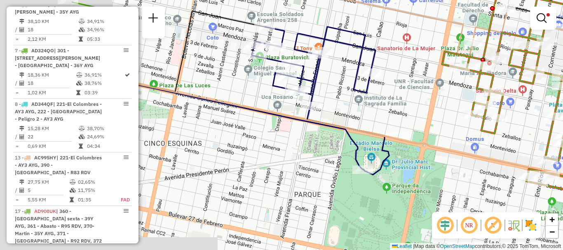
drag, startPoint x: 324, startPoint y: 167, endPoint x: 491, endPoint y: 63, distance: 197.5
click at [477, 88] on div "Limpar filtros Janela de atendimento Grade de atendimento Capacidade Transporta…" at bounding box center [281, 125] width 563 height 250
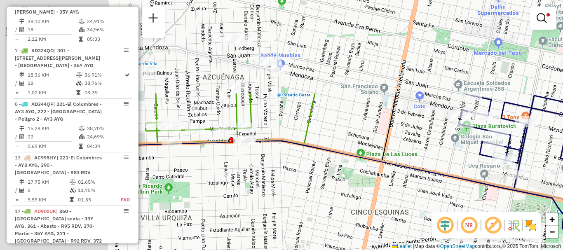
drag, startPoint x: 269, startPoint y: 148, endPoint x: 426, endPoint y: 266, distance: 197.2
click at [426, 250] on html "Aplicando filtros Pop-up bloqueado! Seu navegador bloqueou automáticamente a ab…" at bounding box center [281, 125] width 563 height 250
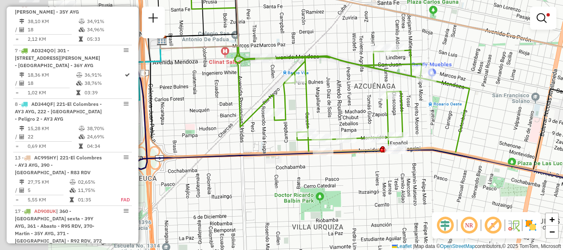
drag, startPoint x: 263, startPoint y: 235, endPoint x: 413, endPoint y: 244, distance: 149.9
click at [413, 244] on div "Rota 17 - Placa AD908UK 0000451932 - MAIDA JUAN MARCELO Limpar filtros Janela d…" at bounding box center [281, 125] width 563 height 250
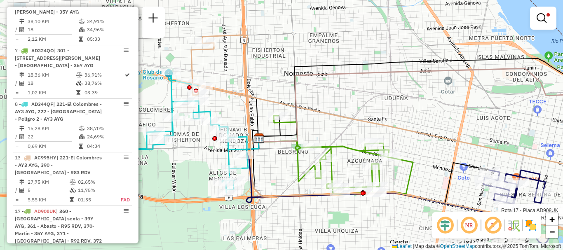
drag, startPoint x: 473, startPoint y: 167, endPoint x: 347, endPoint y: 133, distance: 130.7
click at [347, 133] on div "Rota 17 - Placa AD908UK 0000451932 - MAIDA JUAN MARCELO Limpar filtros Janela d…" at bounding box center [281, 125] width 563 height 250
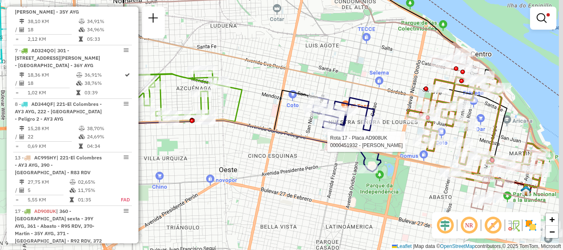
drag, startPoint x: 367, startPoint y: 152, endPoint x: 238, endPoint y: 103, distance: 138.5
click at [238, 103] on div "Rota 17 - Placa AD908UK 0000451932 - MAIDA JUAN MARCELO Limpar filtros Janela d…" at bounding box center [281, 125] width 563 height 250
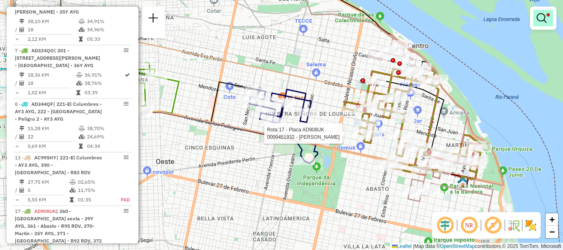
click at [539, 17] on em at bounding box center [542, 18] width 10 height 10
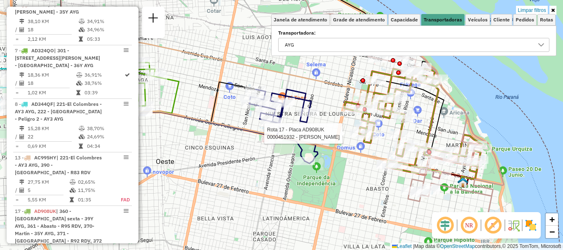
click at [545, 42] on div at bounding box center [541, 44] width 16 height 13
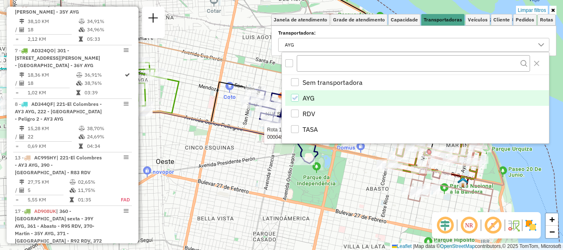
click at [293, 97] on icon "AYG" at bounding box center [295, 98] width 6 height 6
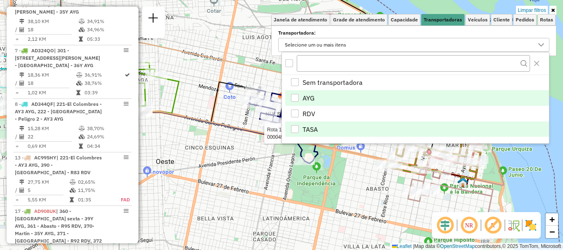
click at [294, 130] on div "TASA" at bounding box center [295, 129] width 8 height 8
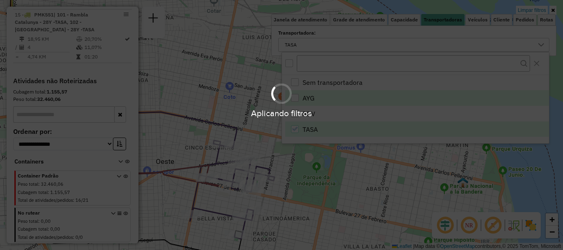
scroll to position [383, 0]
click at [267, 169] on div "Aplicando filtros" at bounding box center [281, 125] width 563 height 250
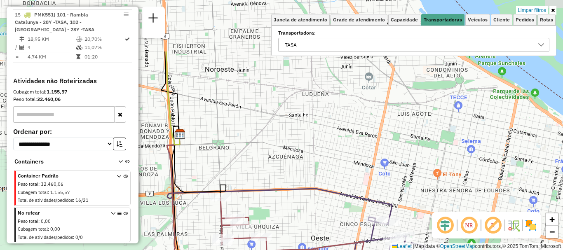
drag, startPoint x: 297, startPoint y: 190, endPoint x: 448, endPoint y: 266, distance: 169.2
click at [448, 250] on html "Aplicando filtros Pop-up bloqueado! Seu navegador bloqueou automáticamente a ab…" at bounding box center [281, 125] width 563 height 250
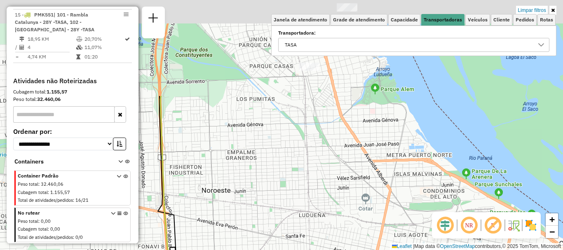
drag, startPoint x: 379, startPoint y: 138, endPoint x: 383, endPoint y: 253, distance: 115.0
click at [383, 250] on html "Aplicando filtros Pop-up bloqueado! Seu navegador bloqueou automáticamente a ab…" at bounding box center [281, 125] width 563 height 250
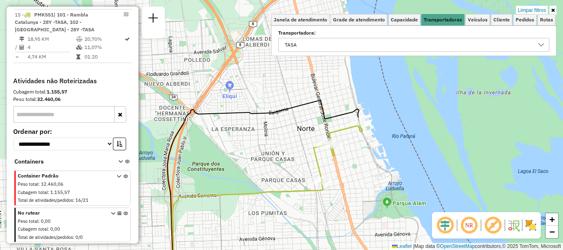
drag, startPoint x: 322, startPoint y: 151, endPoint x: 334, endPoint y: 220, distance: 69.8
click at [334, 220] on div "Limpar filtros Janela de atendimento Grade de atendimento Capacidade Transporta…" at bounding box center [281, 125] width 563 height 250
select select "**********"
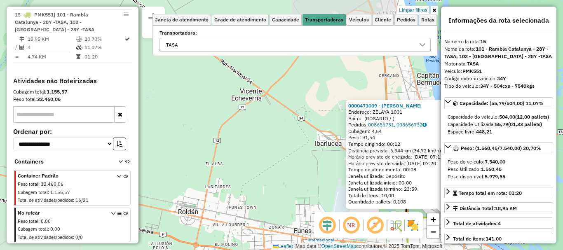
scroll to position [82, 0]
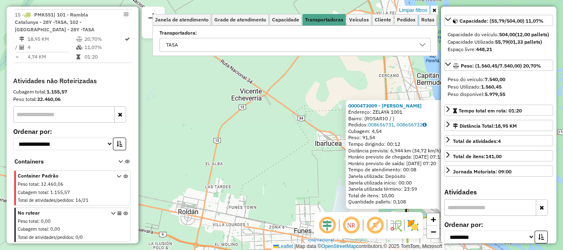
click at [333, 182] on div "0000473009 - Carrizo Luis Alberto Endereço: ZELAYA 1001 Bairro: (ROSARIO / ) Pe…" at bounding box center [281, 125] width 563 height 250
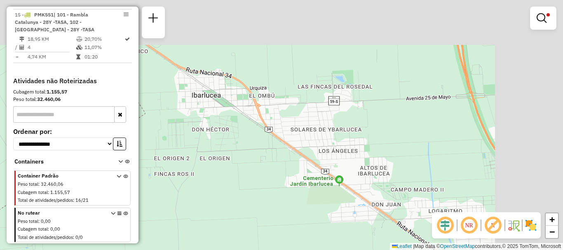
drag, startPoint x: 267, startPoint y: 200, endPoint x: 212, endPoint y: 227, distance: 60.5
click at [212, 227] on div "Limpar filtros Janela de atendimento Grade de atendimento Capacidade Transporta…" at bounding box center [281, 125] width 563 height 250
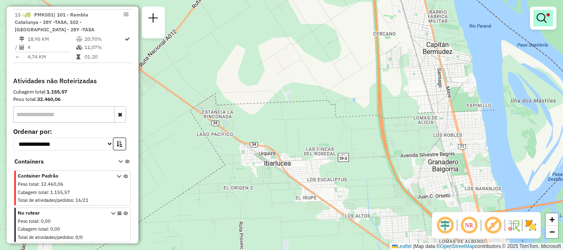
click at [544, 14] on em at bounding box center [542, 18] width 10 height 10
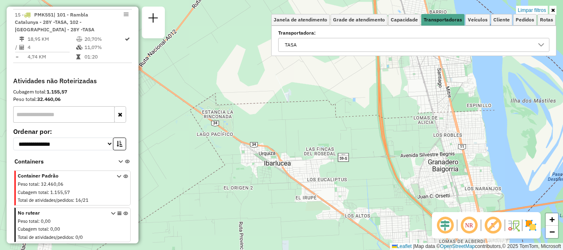
click at [539, 44] on icon at bounding box center [541, 44] width 6 height 3
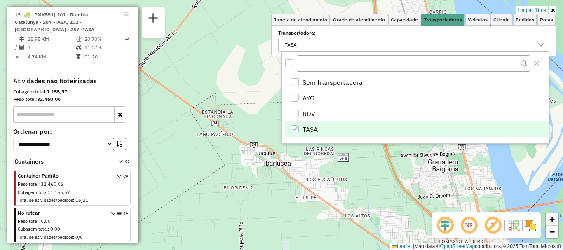
click at [294, 129] on icon "TASA" at bounding box center [295, 129] width 6 height 6
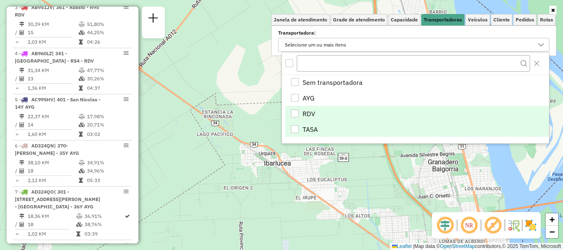
click at [293, 116] on div "RDV" at bounding box center [295, 114] width 8 height 8
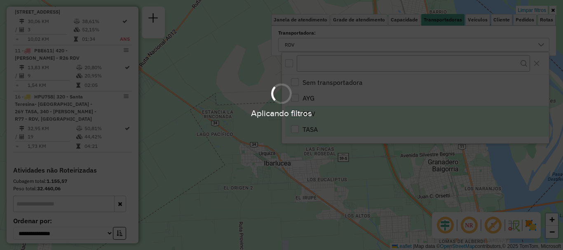
click at [295, 166] on hb-app "Aplicando filtros Pop-up bloqueado! Seu navegador bloqueou automáticamente a ab…" at bounding box center [281, 125] width 563 height 250
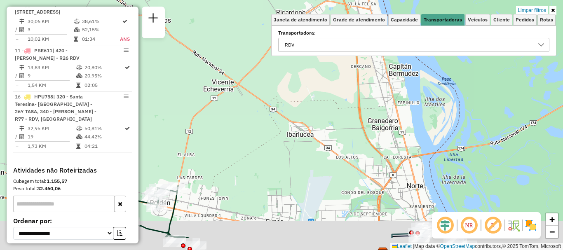
drag, startPoint x: 319, startPoint y: 154, endPoint x: 380, endPoint y: 70, distance: 103.4
click at [378, 71] on div "Limpar filtros Janela de atendimento Grade de atendimento Capacidade Transporta…" at bounding box center [281, 125] width 563 height 250
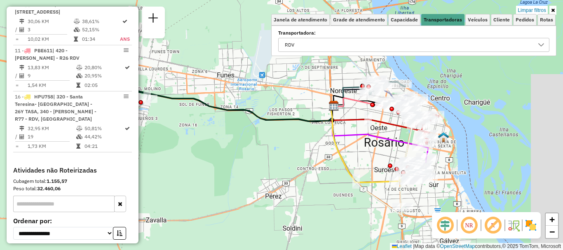
drag, startPoint x: 398, startPoint y: 166, endPoint x: 266, endPoint y: 113, distance: 142.0
click at [266, 113] on icon at bounding box center [227, 80] width 214 height 82
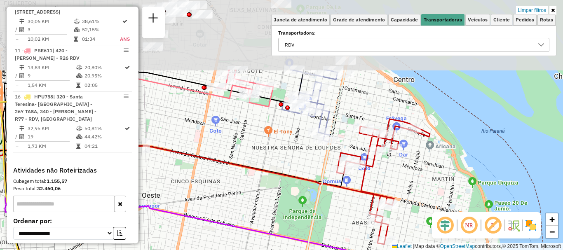
drag, startPoint x: 410, startPoint y: 129, endPoint x: 364, endPoint y: 209, distance: 92.8
click at [364, 209] on div "Limpar filtros Janela de atendimento Grade de atendimento Capacidade Transporta…" at bounding box center [281, 125] width 563 height 250
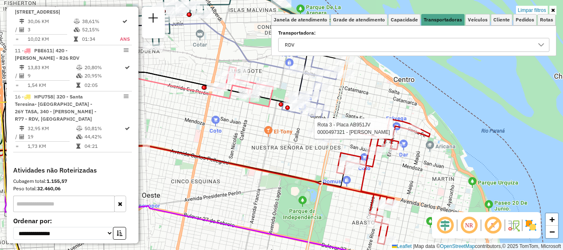
select select "**********"
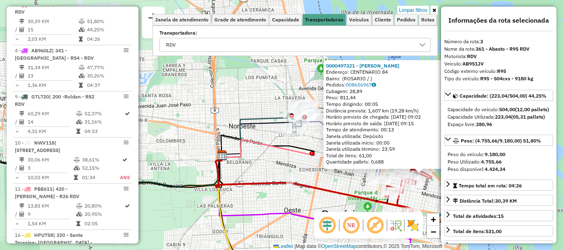
scroll to position [82, 0]
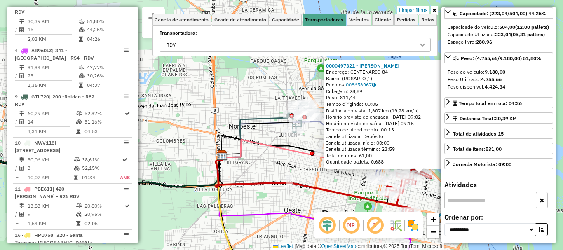
click at [433, 188] on div "0000497321 - Manzur Fortunato Alberto Endereço: CENTENARIO 84 Bairro: (ROSARIO …" at bounding box center [281, 125] width 563 height 250
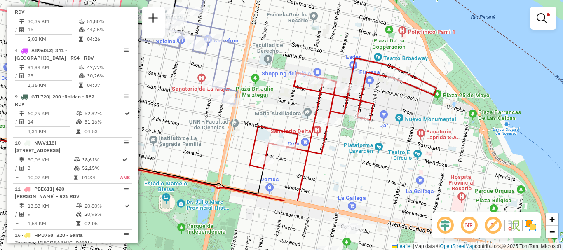
drag, startPoint x: 423, startPoint y: 209, endPoint x: 426, endPoint y: 135, distance: 74.3
click at [426, 135] on div "Limpar filtros Janela de atendimento Grade de atendimento Capacidade Transporta…" at bounding box center [281, 125] width 563 height 250
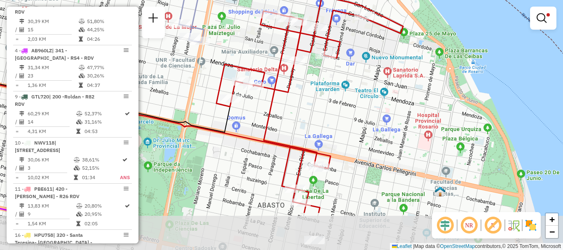
drag, startPoint x: 410, startPoint y: 188, endPoint x: 372, endPoint y: 120, distance: 77.7
click at [373, 119] on div "Limpar filtros Janela de atendimento Grade de atendimento Capacidade Transporta…" at bounding box center [281, 125] width 563 height 250
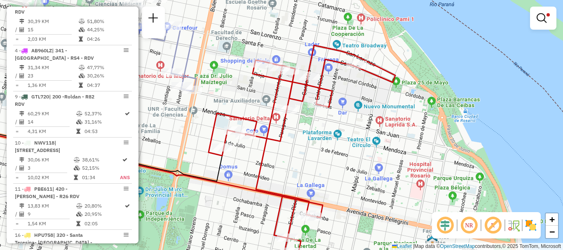
drag, startPoint x: 375, startPoint y: 125, endPoint x: 370, endPoint y: 181, distance: 55.8
click at [370, 181] on div "Limpar filtros Janela de atendimento Grade de atendimento Capacidade Transporta…" at bounding box center [281, 125] width 563 height 250
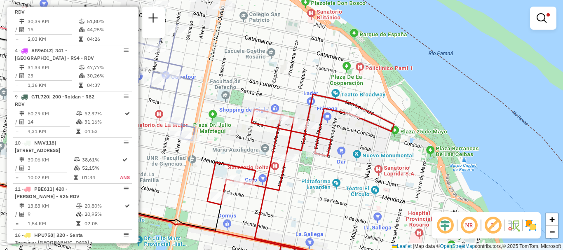
click at [373, 195] on div "Limpar filtros Janela de atendimento Grade de atendimento Capacidade Transporta…" at bounding box center [281, 125] width 563 height 250
select select "**********"
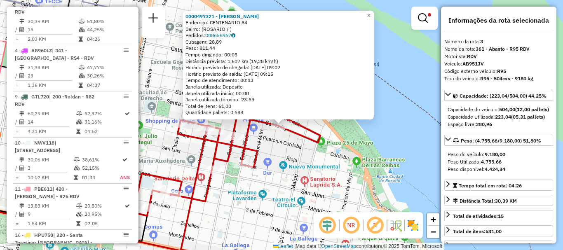
click at [301, 166] on div "0000497321 - Manzur Fortunato Alberto Endereço: CENTENARIO 84 Bairro: (ROSARIO …" at bounding box center [281, 125] width 563 height 250
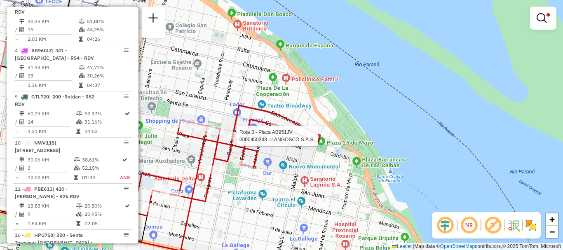
select select "**********"
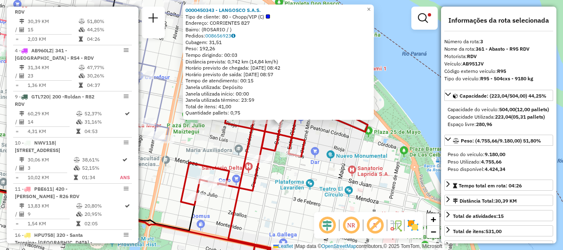
click at [237, 151] on div "0000450343 - LANGOSCO S.A.S. Tipo de cliente: 80 - Chopp/VIP (C) Endereço: CORR…" at bounding box center [281, 125] width 563 height 250
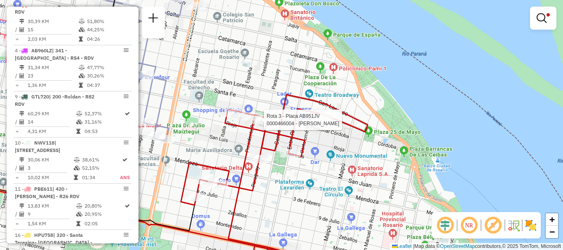
select select "**********"
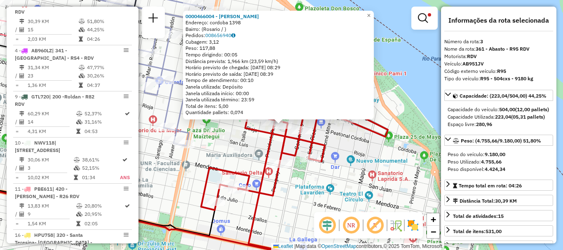
click at [242, 144] on div "0000466004 - Roldan Roxana Endereço: cordoba 1398 Bairro: (Rosario / ) Pedidos:…" at bounding box center [281, 125] width 563 height 250
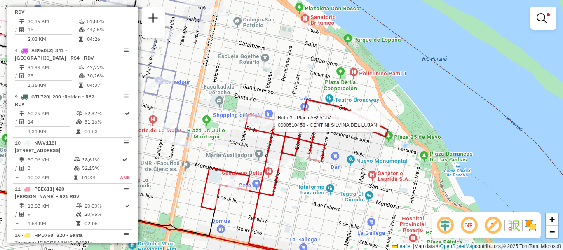
select select "**********"
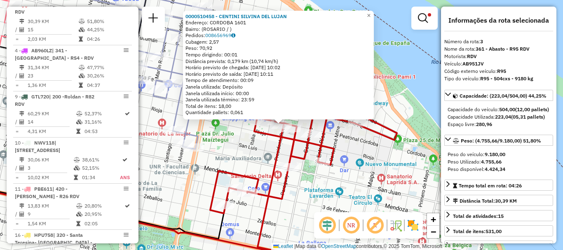
click at [251, 145] on div "0000510458 - CENTINI SILVINA DEL LUJAN Endereço: CORDOBA 1601 Bairro: (ROSARIO …" at bounding box center [281, 125] width 563 height 250
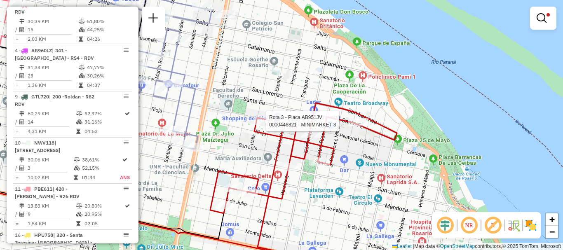
select select "**********"
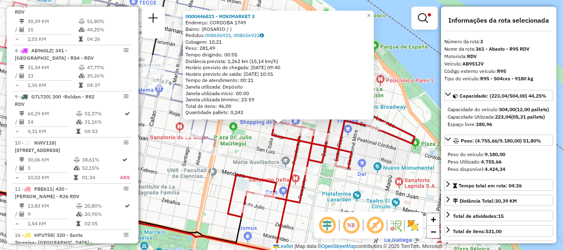
click at [252, 146] on div "0000446821 - MINIMARKET 3 Endereço: CORDOBA 1749 Bairro: (ROSARIO / ) Pedidos: …" at bounding box center [281, 125] width 563 height 250
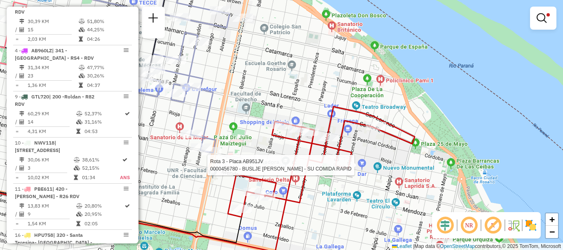
select select "**********"
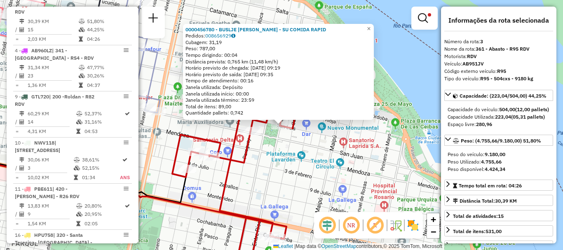
click at [311, 178] on div "0000456780 - BUSLJE GASTON - SU COMIDA RAPID Pedidos: 008656929 Cubagem: 31,19 …" at bounding box center [281, 125] width 563 height 250
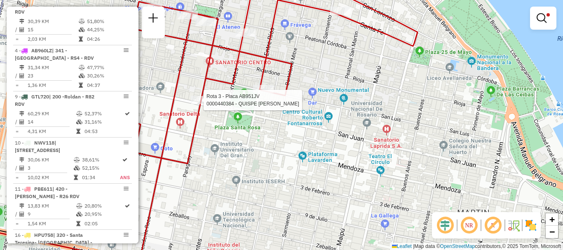
select select "**********"
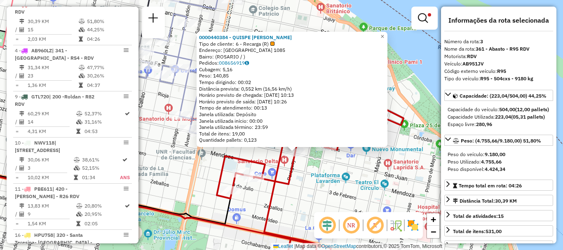
click at [318, 176] on div "0000440384 - QUISPE INGA ADA ROCIO Tipo de cliente: 6 - Recarga (R) Endereço: P…" at bounding box center [281, 125] width 563 height 250
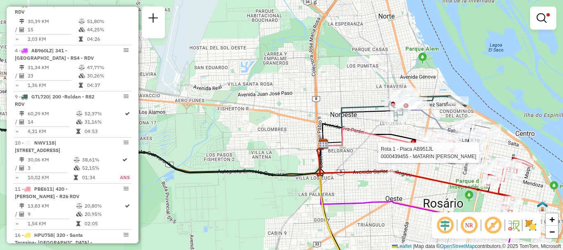
click at [375, 171] on icon at bounding box center [412, 177] width 191 height 66
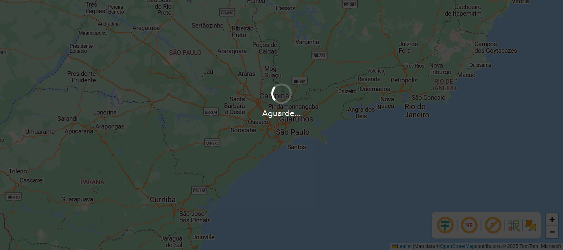
scroll to position [540, 0]
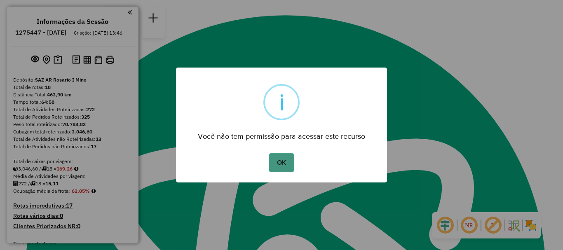
click at [275, 163] on button "OK" at bounding box center [281, 162] width 24 height 19
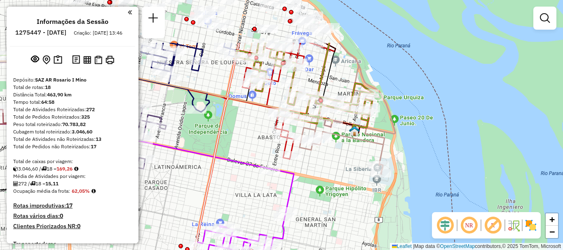
drag, startPoint x: 344, startPoint y: 166, endPoint x: 344, endPoint y: 172, distance: 5.4
click at [344, 172] on div "Rota 16 - Placa HPU758 0000883061 - INSTITUTO LA Janela de atendimento Grade de…" at bounding box center [281, 125] width 563 height 250
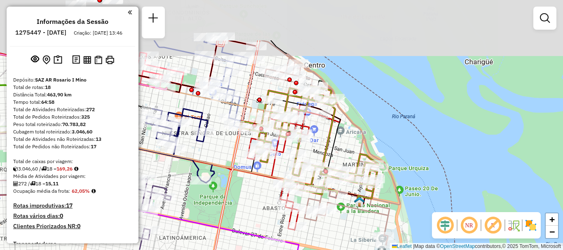
drag, startPoint x: 317, startPoint y: 235, endPoint x: 317, endPoint y: 240, distance: 4.9
click at [317, 240] on div "Rota 16 - Placa HPU758 0000883061 - INSTITUTO LA Janela de atendimento Grade de…" at bounding box center [281, 125] width 563 height 250
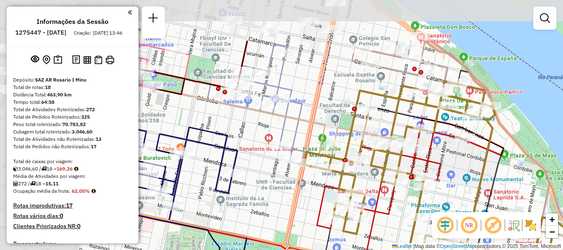
drag, startPoint x: 284, startPoint y: 153, endPoint x: 431, endPoint y: 211, distance: 157.9
click at [430, 211] on icon at bounding box center [441, 190] width 275 height 218
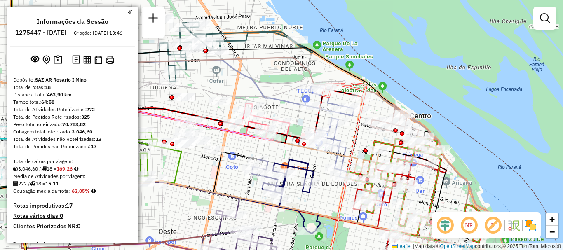
drag, startPoint x: 300, startPoint y: 195, endPoint x: 326, endPoint y: 190, distance: 26.4
click at [314, 193] on icon at bounding box center [286, 196] width 68 height 74
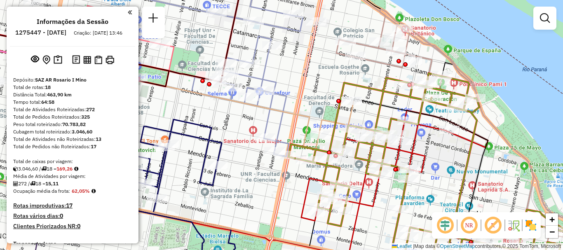
drag, startPoint x: 432, startPoint y: 176, endPoint x: 450, endPoint y: 103, distance: 74.3
click at [450, 103] on div "Rota 16 - Placa HPU758 0000883061 - INSTITUTO LA Janela de atendimento Grade de…" at bounding box center [281, 125] width 563 height 250
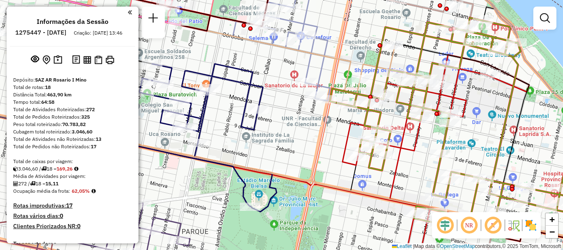
drag, startPoint x: 335, startPoint y: 165, endPoint x: 486, endPoint y: 145, distance: 152.6
click at [486, 145] on icon at bounding box center [435, 165] width 187 height 220
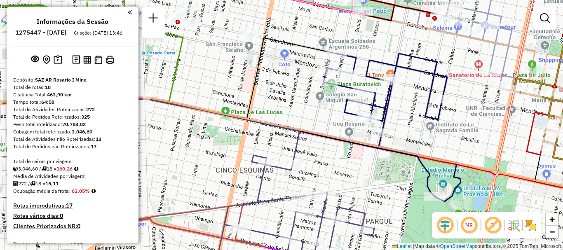
drag, startPoint x: 399, startPoint y: 146, endPoint x: 520, endPoint y: 134, distance: 121.8
click at [511, 145] on div "Rota 16 - Placa HPU758 0000883061 - INSTITUTO LA Janela de atendimento Grade de…" at bounding box center [281, 125] width 563 height 250
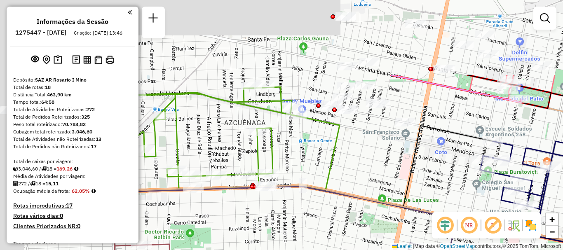
drag, startPoint x: 390, startPoint y: 266, endPoint x: 403, endPoint y: 266, distance: 13.2
click at [403, 250] on html "Aguarde... Pop-up bloqueado! Seu navegador bloqueou automáticamente a abertura …" at bounding box center [281, 125] width 563 height 250
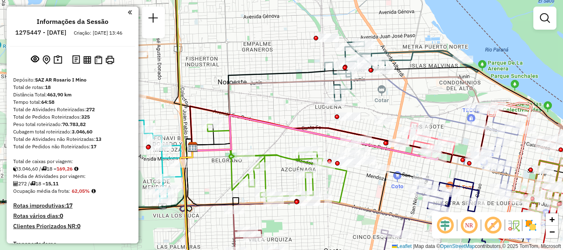
drag, startPoint x: 334, startPoint y: 193, endPoint x: 335, endPoint y: 218, distance: 25.2
click at [335, 218] on icon at bounding box center [377, 154] width 483 height 220
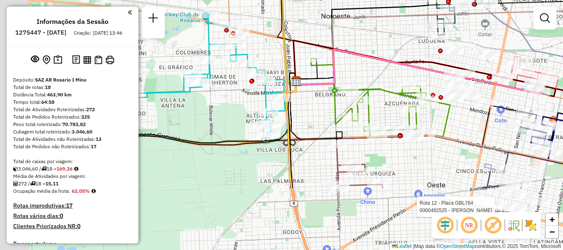
drag, startPoint x: 350, startPoint y: 77, endPoint x: 434, endPoint y: 83, distance: 84.7
click at [434, 82] on div "Rota 16 - Placa HPU758 0000883061 - INSTITUTO LA Rota 12 - Placa GBL764 0000492…" at bounding box center [281, 125] width 563 height 250
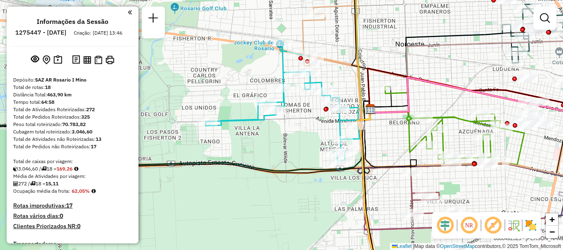
drag, startPoint x: 321, startPoint y: 153, endPoint x: 320, endPoint y: 173, distance: 19.8
click at [320, 171] on icon at bounding box center [156, 140] width 427 height 62
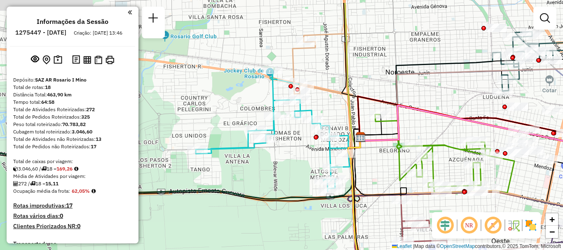
drag, startPoint x: 349, startPoint y: 138, endPoint x: 331, endPoint y: 173, distance: 38.7
click at [352, 173] on icon at bounding box center [361, 216] width 19 height 174
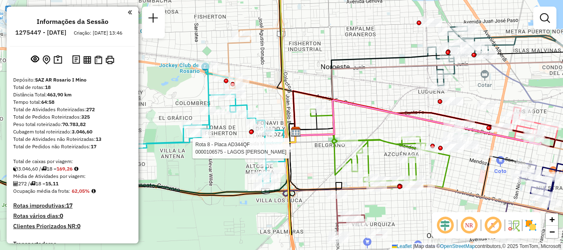
drag, startPoint x: 323, startPoint y: 179, endPoint x: 259, endPoint y: 122, distance: 85.8
click at [265, 132] on icon at bounding box center [280, 137] width 31 height 11
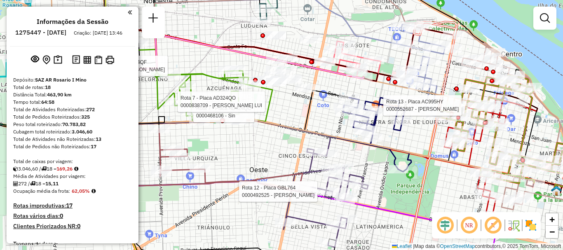
select select "**********"
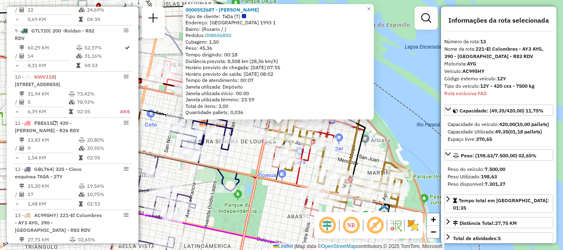
scroll to position [862, 0]
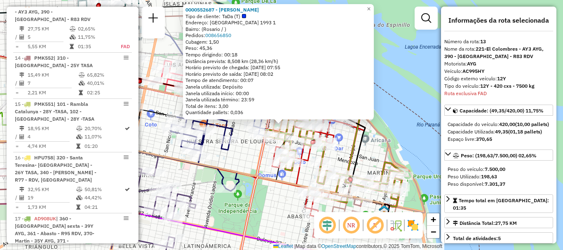
click at [404, 115] on div "0000552687 - Nicolas Avalis Tipo de cliente: TaDa (T) Endereço: Rioja 1993 1 Ba…" at bounding box center [281, 125] width 563 height 250
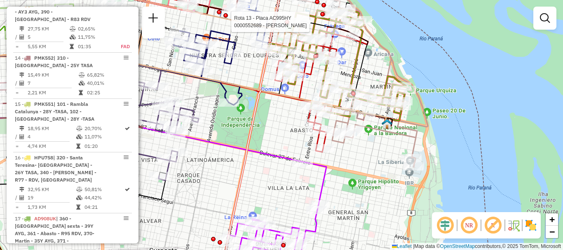
select select "**********"
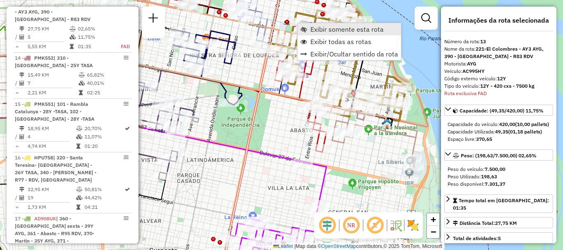
click at [326, 30] on span "Exibir somente esta rota" at bounding box center [346, 29] width 73 height 7
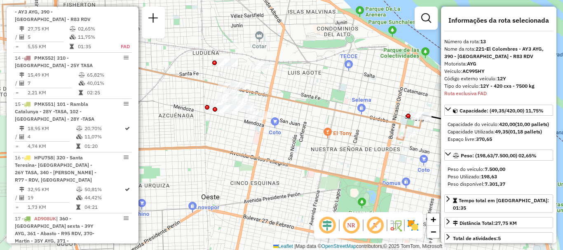
drag, startPoint x: 284, startPoint y: 148, endPoint x: 265, endPoint y: 148, distance: 18.5
click at [265, 148] on div "Janela de atendimento Grade de atendimento Capacidade Transportadoras Veículos …" at bounding box center [281, 125] width 563 height 250
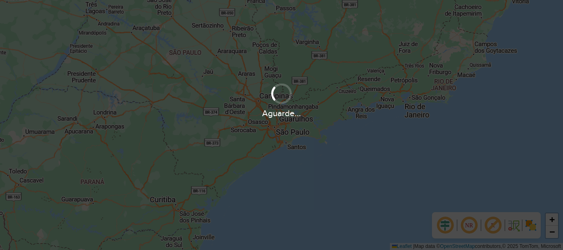
scroll to position [540, 0]
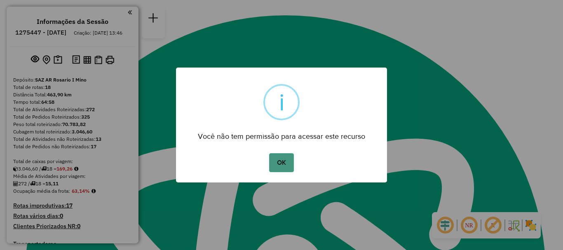
click at [287, 162] on button "OK" at bounding box center [281, 162] width 24 height 19
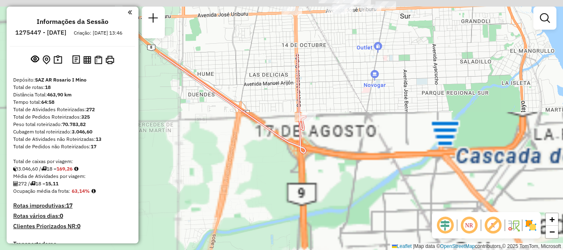
drag, startPoint x: 316, startPoint y: 164, endPoint x: 309, endPoint y: 222, distance: 58.1
click at [309, 222] on div "Janela de atendimento Grade de atendimento Capacidade Transportadoras Veículos …" at bounding box center [281, 125] width 563 height 250
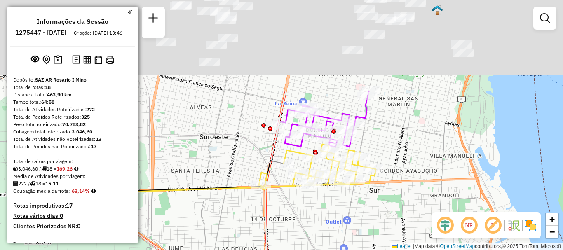
drag, startPoint x: 340, startPoint y: 262, endPoint x: 328, endPoint y: 266, distance: 13.2
click at [328, 250] on html "Aguarde... Pop-up bloqueado! Seu navegador bloqueou automáticamente a abertura …" at bounding box center [281, 125] width 563 height 250
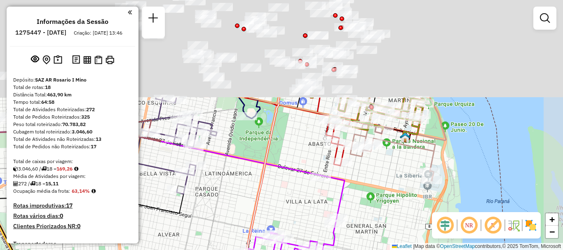
drag, startPoint x: 375, startPoint y: 222, endPoint x: 372, endPoint y: 235, distance: 13.2
click at [372, 235] on div "Janela de atendimento Grade de atendimento Capacidade Transportadoras Veículos …" at bounding box center [281, 125] width 563 height 250
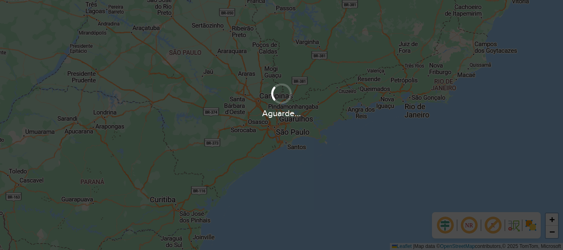
scroll to position [540, 0]
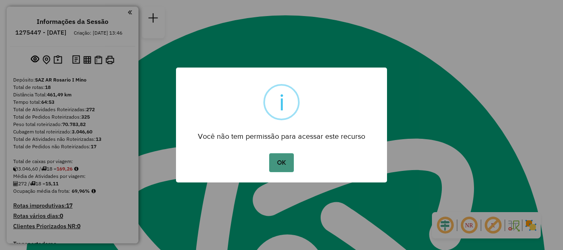
click at [283, 163] on button "OK" at bounding box center [281, 162] width 24 height 19
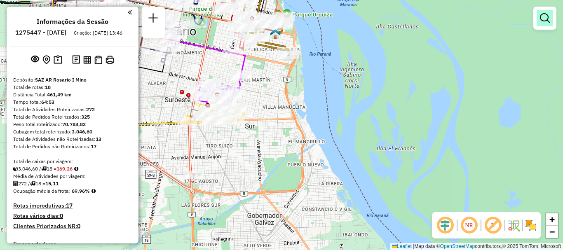
click at [548, 19] on em at bounding box center [545, 18] width 10 height 10
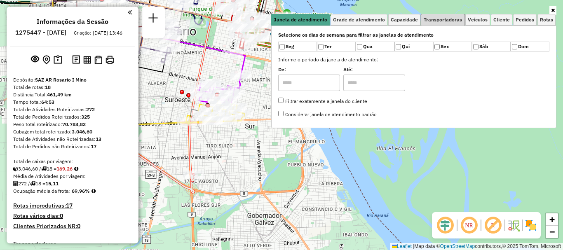
click at [456, 20] on span "Transportadoras" at bounding box center [443, 19] width 38 height 5
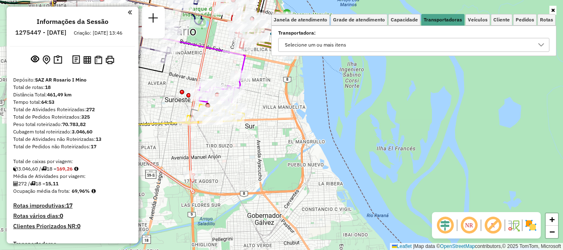
click at [544, 45] on icon at bounding box center [541, 45] width 7 height 7
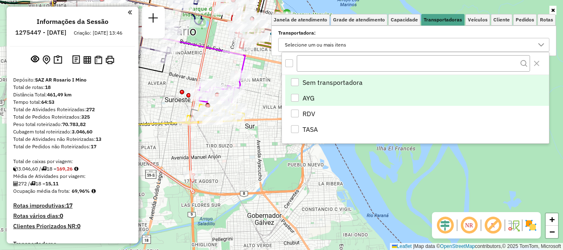
click at [297, 94] on div "AYG" at bounding box center [295, 98] width 8 height 8
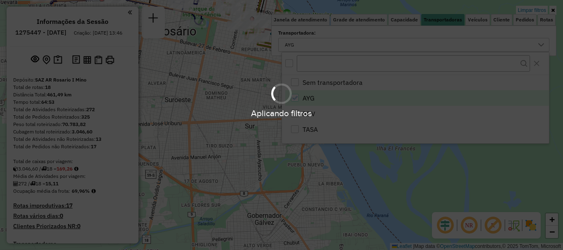
click at [419, 170] on div "Aplicando filtros" at bounding box center [281, 125] width 563 height 250
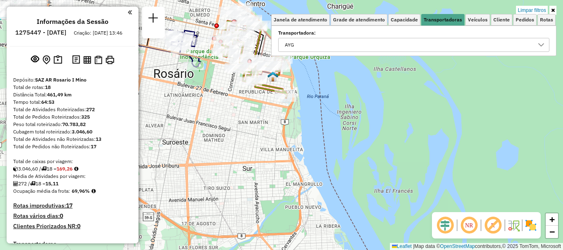
drag, startPoint x: 262, startPoint y: 124, endPoint x: 265, endPoint y: 266, distance: 142.2
click at [265, 250] on html "Aplicando filtros Pop-up bloqueado! Seu navegador bloqueou automáticamente a ab…" at bounding box center [281, 125] width 563 height 250
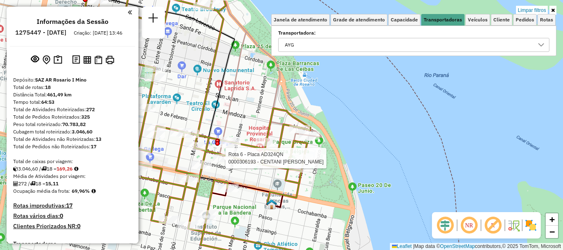
select select "**********"
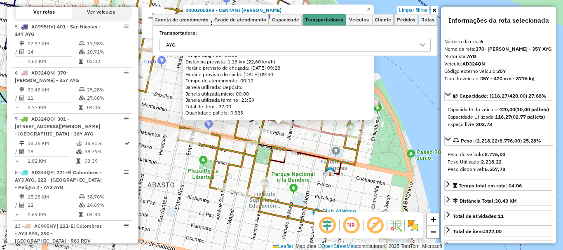
scroll to position [340, 0]
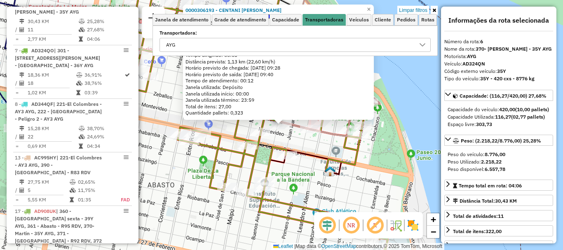
click at [230, 168] on icon at bounding box center [241, 116] width 294 height 283
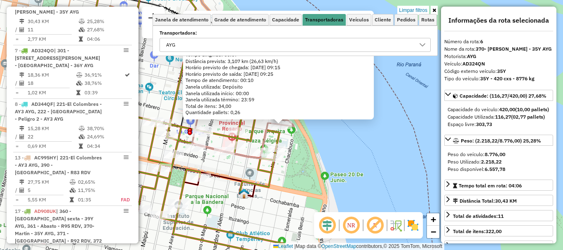
click at [348, 146] on div "0000473732 - [PERSON_NAME]: NECOCHEA 1253 Bairro: ([GEOGRAPHIC_DATA] / ) Pedido…" at bounding box center [281, 125] width 563 height 250
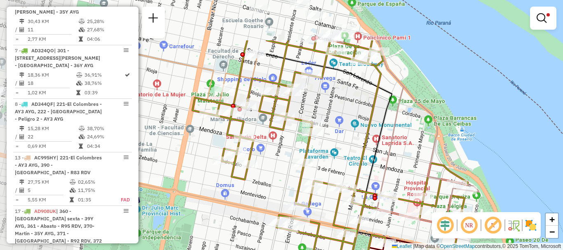
drag, startPoint x: 256, startPoint y: 95, endPoint x: 441, endPoint y: 163, distance: 197.5
click at [442, 163] on icon at bounding box center [339, 190] width 294 height 300
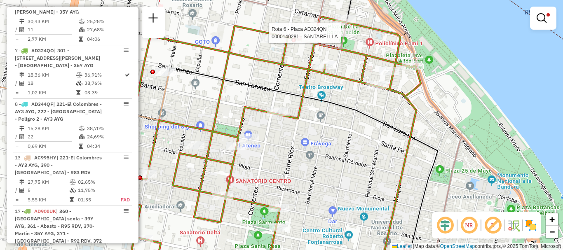
select select "**********"
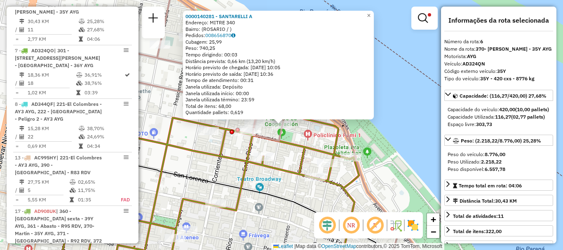
scroll to position [41, 0]
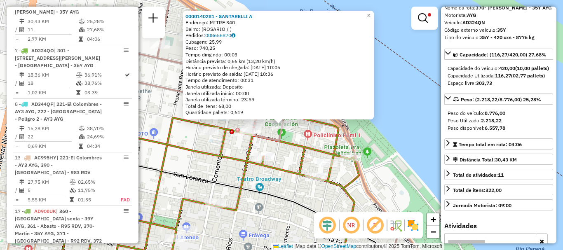
click at [425, 166] on div "0000140281 - SANTARELLI A Endereço: MITRE 340 Bairro: ([GEOGRAPHIC_DATA] / ) Pe…" at bounding box center [281, 125] width 563 height 250
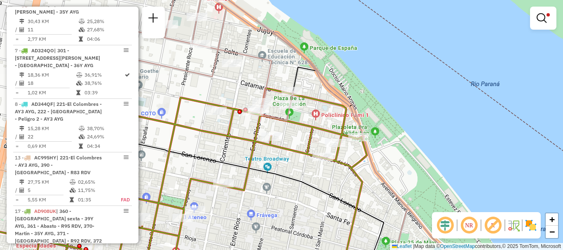
drag, startPoint x: 308, startPoint y: 152, endPoint x: 387, endPoint y: 2, distance: 169.2
click at [367, 88] on icon at bounding box center [176, 171] width 382 height 166
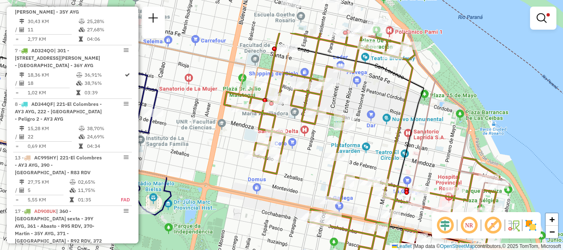
drag, startPoint x: 376, startPoint y: 72, endPoint x: 364, endPoint y: 138, distance: 67.5
click at [364, 138] on div "Limpar filtros Janela de atendimento Grade de atendimento Capacidade Transporta…" at bounding box center [281, 125] width 563 height 250
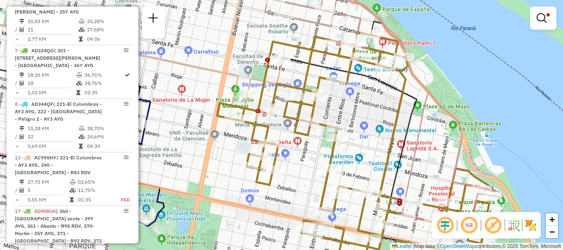
drag, startPoint x: 369, startPoint y: 124, endPoint x: 323, endPoint y: 66, distance: 74.2
click at [325, 71] on div "Limpar filtros Janela de atendimento Grade de atendimento Capacidade Transporta…" at bounding box center [281, 125] width 563 height 250
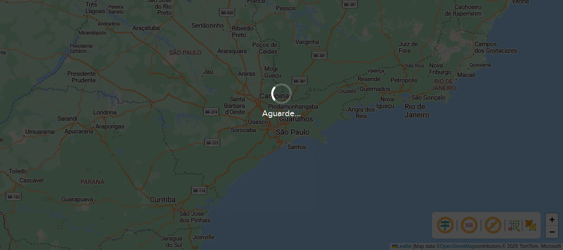
scroll to position [540, 0]
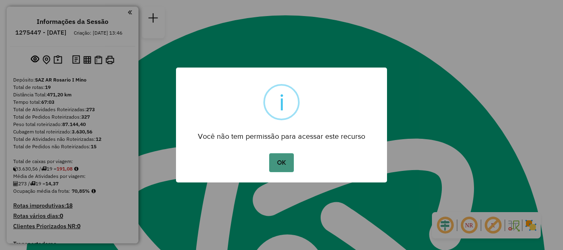
click at [272, 165] on button "OK" at bounding box center [281, 162] width 24 height 19
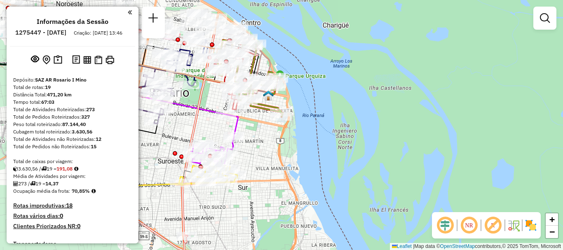
drag, startPoint x: 293, startPoint y: 184, endPoint x: 306, endPoint y: 219, distance: 37.1
click at [306, 219] on div "Janela de atendimento Grade de atendimento Capacidade Transportadoras Veículos …" at bounding box center [281, 125] width 563 height 250
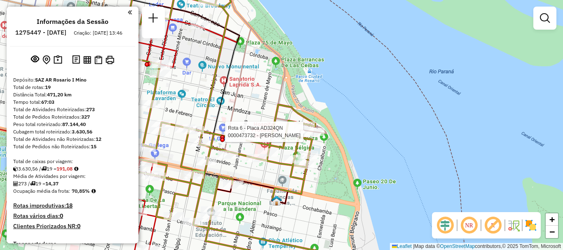
select select "**********"
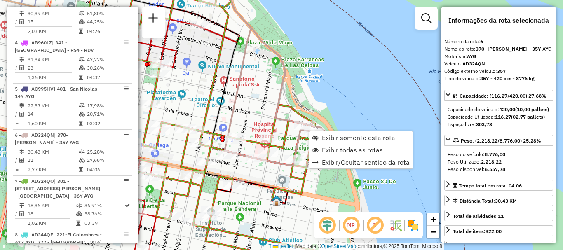
scroll to position [524, 0]
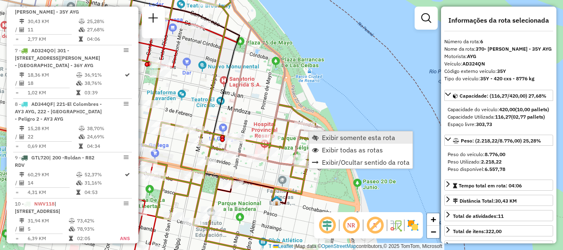
click at [338, 137] on span "Exibir somente esta rota" at bounding box center [358, 137] width 73 height 7
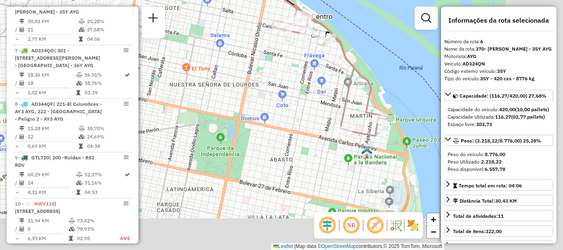
drag, startPoint x: 354, startPoint y: 156, endPoint x: 221, endPoint y: 65, distance: 161.4
click at [221, 65] on div "Janela de atendimento Grade de atendimento Capacidade Transportadoras Veículos …" at bounding box center [281, 125] width 563 height 250
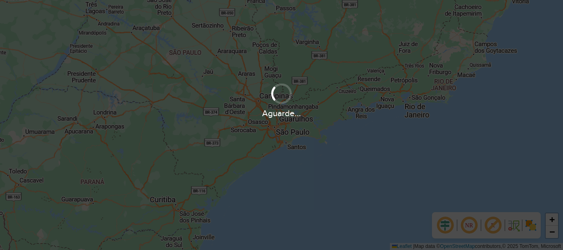
scroll to position [540, 0]
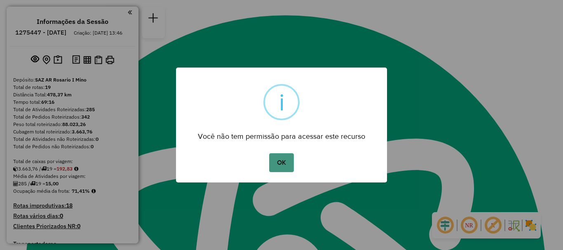
click at [285, 164] on button "OK" at bounding box center [281, 162] width 24 height 19
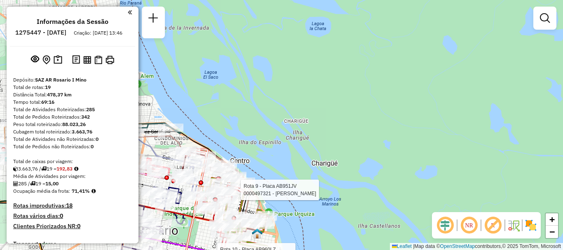
select select "**********"
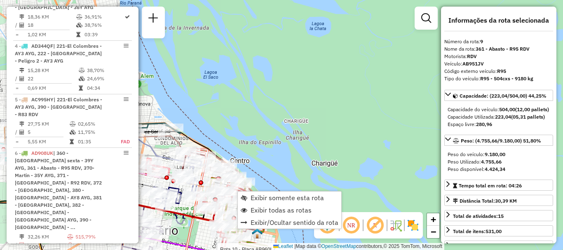
scroll to position [722, 0]
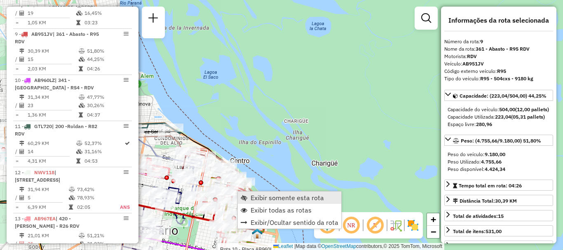
click at [263, 195] on span "Exibir somente esta rota" at bounding box center [287, 198] width 73 height 7
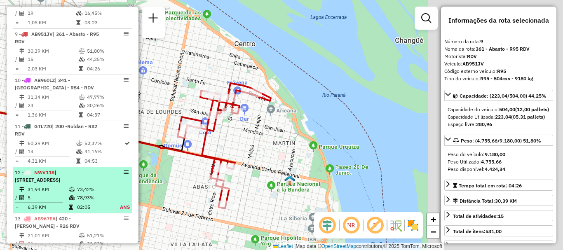
click at [101, 178] on hb-router-mapa "Informações da Sessão 1275447 - 15/09/2025 Criação: 13/09/2025 13:46 Depósito: …" at bounding box center [281, 125] width 563 height 250
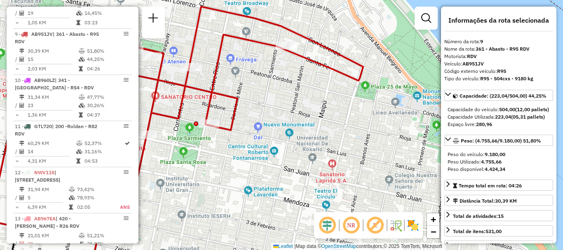
drag, startPoint x: 271, startPoint y: 91, endPoint x: 271, endPoint y: 101, distance: 9.5
click at [271, 101] on div "Janela de atendimento Grade de atendimento Capacidade Transportadoras Veículos …" at bounding box center [281, 125] width 563 height 250
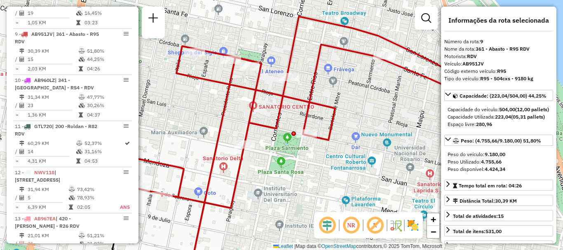
drag, startPoint x: 271, startPoint y: 101, endPoint x: 368, endPoint y: 111, distance: 98.2
click at [368, 111] on div "Janela de atendimento Grade de atendimento Capacidade Transportadoras Veículos …" at bounding box center [281, 125] width 563 height 250
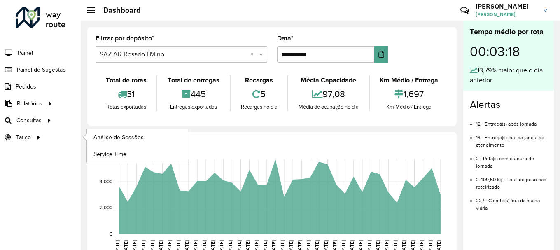
scroll to position [540, 0]
click at [118, 120] on span "Roteirização" at bounding box center [110, 120] width 33 height 9
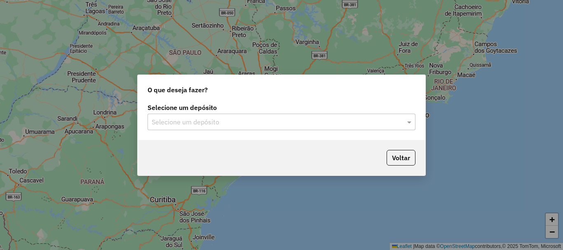
scroll to position [540, 0]
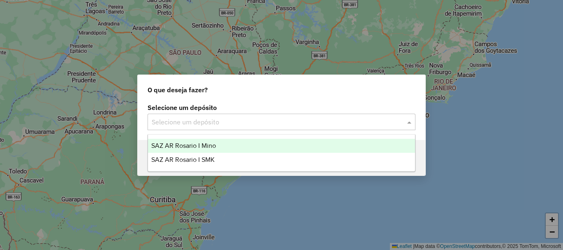
click at [410, 121] on span at bounding box center [410, 122] width 10 height 10
click at [197, 145] on span "SAZ AR Rosario I Mino" at bounding box center [183, 145] width 65 height 7
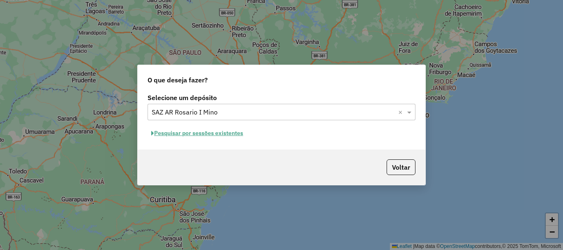
click at [219, 131] on button "Pesquisar por sessões existentes" at bounding box center [197, 133] width 99 height 13
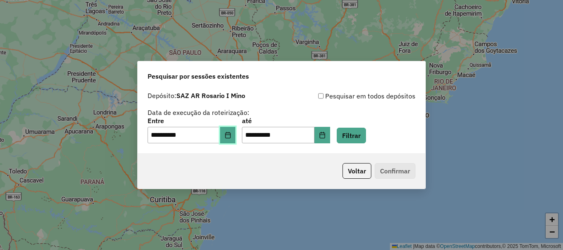
click at [230, 136] on icon "Choose Date" at bounding box center [227, 135] width 5 height 7
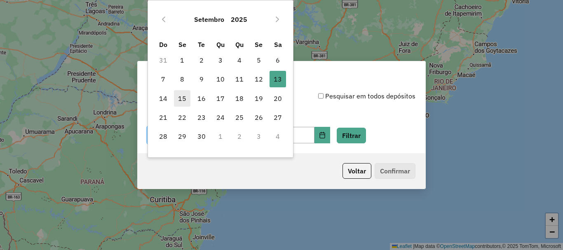
click at [187, 99] on span "15" at bounding box center [182, 98] width 16 height 16
type input "**********"
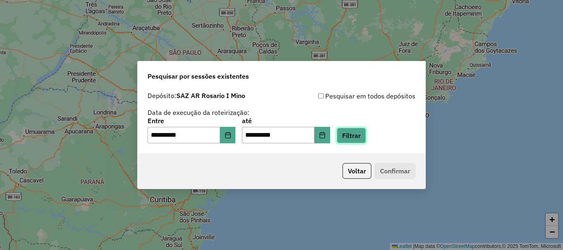
click at [357, 133] on button "Filtrar" at bounding box center [351, 136] width 29 height 16
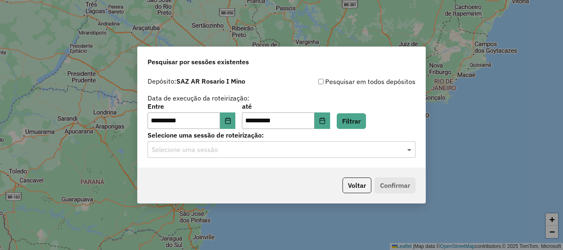
click at [409, 151] on span at bounding box center [410, 150] width 10 height 10
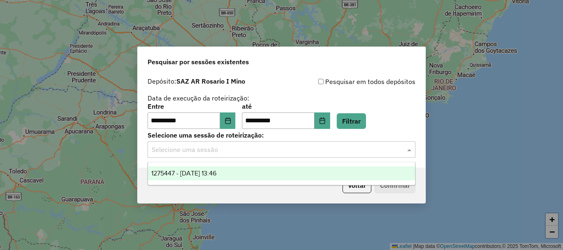
click at [235, 171] on div "1275447 - [DATE] 13:46" at bounding box center [281, 173] width 267 height 14
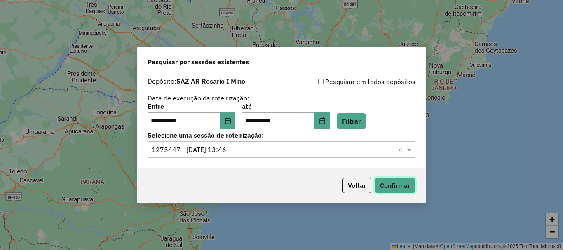
click at [398, 184] on button "Confirmar" at bounding box center [395, 186] width 41 height 16
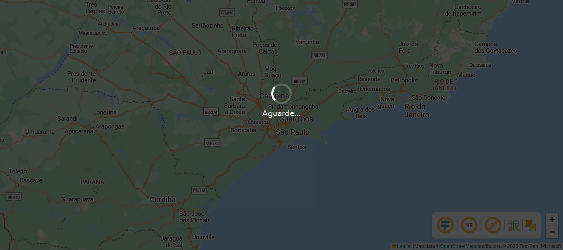
scroll to position [540, 0]
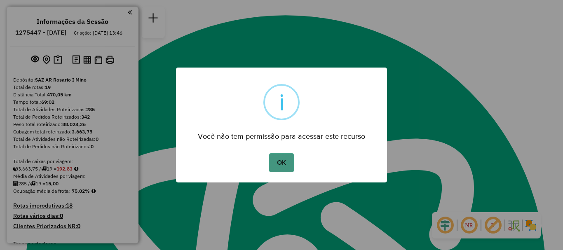
click at [271, 164] on button "OK" at bounding box center [281, 162] width 24 height 19
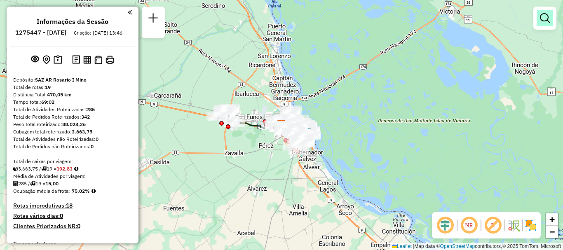
click at [541, 23] on em at bounding box center [545, 18] width 10 height 10
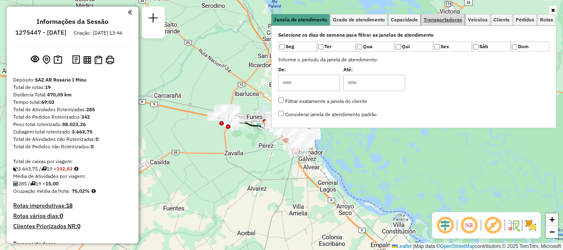
click at [437, 23] on link "Transportadoras" at bounding box center [442, 20] width 43 height 12
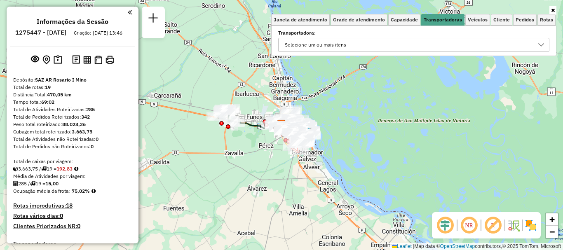
click at [540, 41] on div at bounding box center [541, 44] width 16 height 13
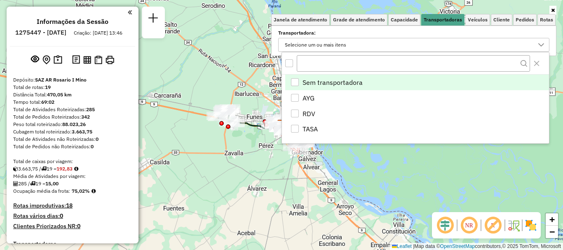
scroll to position [5, 28]
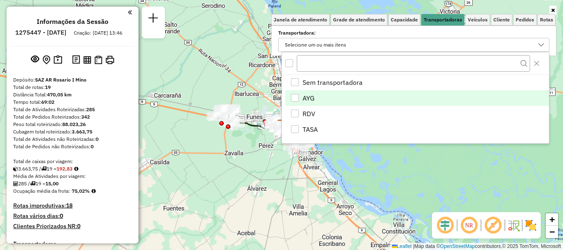
click at [293, 95] on div "AYG" at bounding box center [295, 98] width 8 height 8
click at [368, 160] on div "Janela de atendimento Grade de atendimento Capacidade Transportadoras Veículos …" at bounding box center [281, 125] width 563 height 250
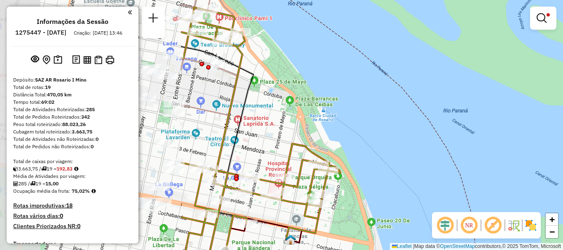
drag, startPoint x: 261, startPoint y: 115, endPoint x: 542, endPoint y: 92, distance: 281.2
click at [542, 92] on div "Limpar filtros Janela de atendimento Grade de atendimento Capacidade Transporta…" at bounding box center [281, 125] width 563 height 250
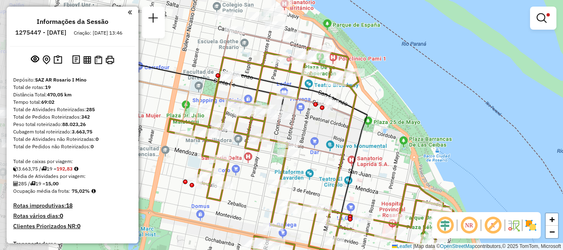
drag, startPoint x: 383, startPoint y: 118, endPoint x: 474, endPoint y: 173, distance: 106.5
click at [474, 173] on div "Limpar filtros Janela de atendimento Grade de atendimento Capacidade Transporta…" at bounding box center [281, 125] width 563 height 250
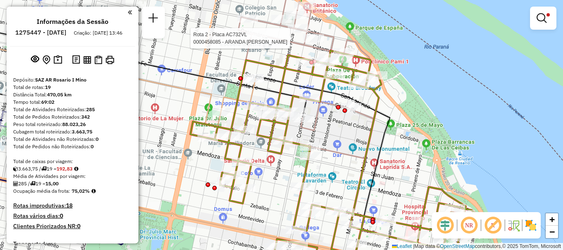
select select "**********"
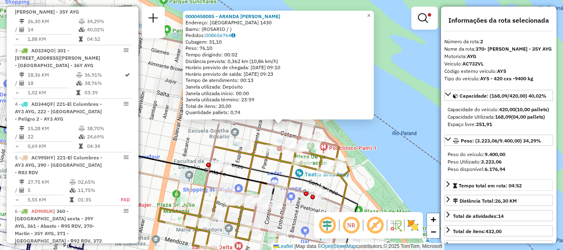
scroll to position [41, 0]
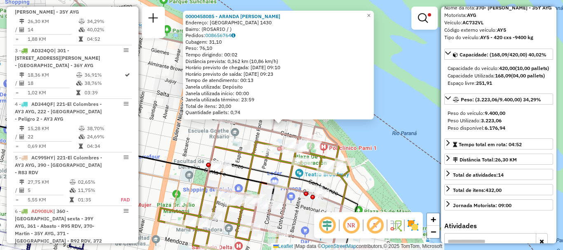
drag, startPoint x: 402, startPoint y: 170, endPoint x: 412, endPoint y: 96, distance: 74.8
click at [408, 117] on div "0000458085 - ARANDA [PERSON_NAME]: SALTA 1430 Bairro: ([GEOGRAPHIC_DATA] / ) Pe…" at bounding box center [281, 125] width 563 height 250
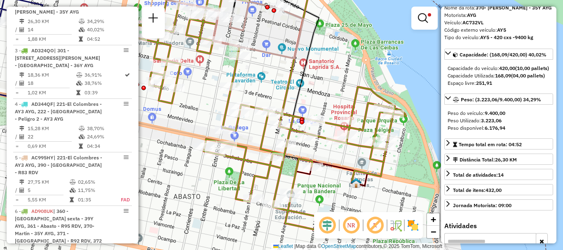
drag, startPoint x: 408, startPoint y: 103, endPoint x: 341, endPoint y: 49, distance: 86.2
click at [341, 49] on div "0000458085 - ARANDA [PERSON_NAME]: SALTA 1430 Bairro: ([GEOGRAPHIC_DATA] / ) Pe…" at bounding box center [281, 125] width 563 height 250
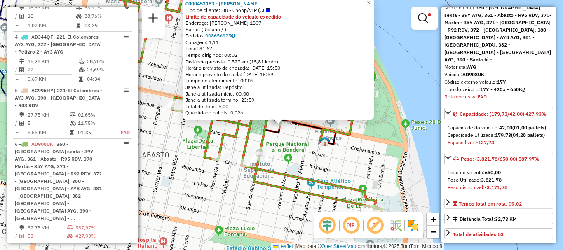
scroll to position [82, 0]
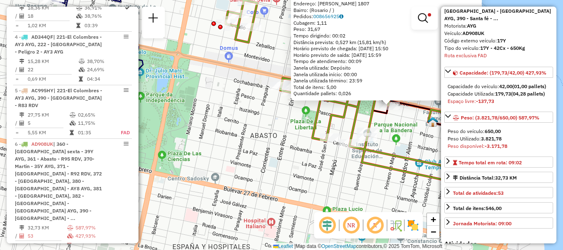
drag, startPoint x: 414, startPoint y: 95, endPoint x: 537, endPoint y: 69, distance: 125.8
click at [537, 69] on hb-router-mapa "Informações da Sessão 1275447 - [DATE] Criação: [DATE] 13:46 Depósito: SAZ AR R…" at bounding box center [281, 125] width 563 height 250
